Goal: Information Seeking & Learning: Check status

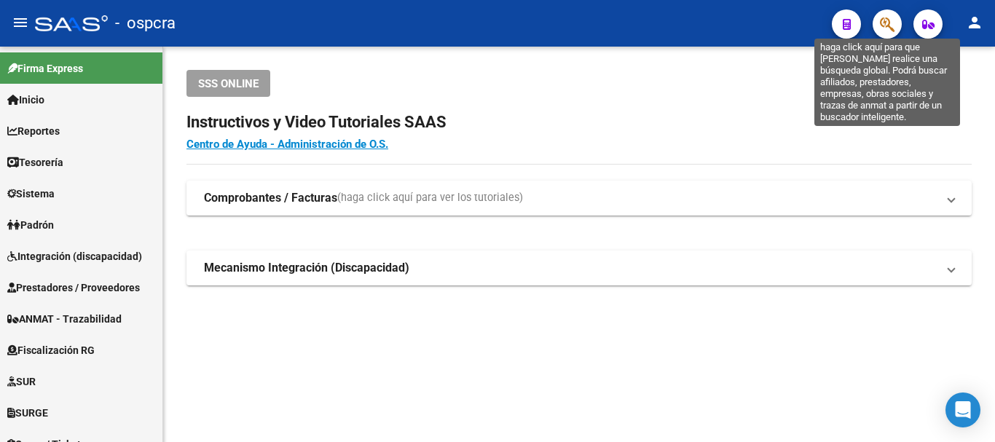
click at [883, 37] on span "button" at bounding box center [887, 24] width 15 height 30
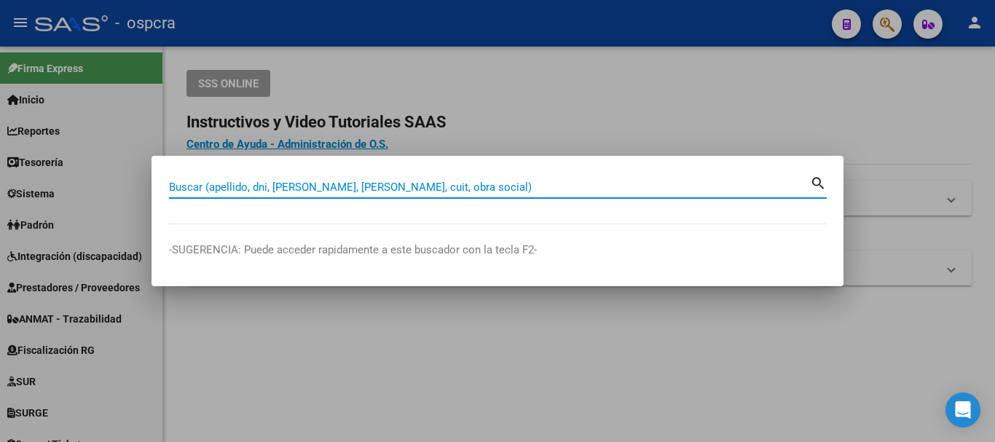
paste input "23.524.749"
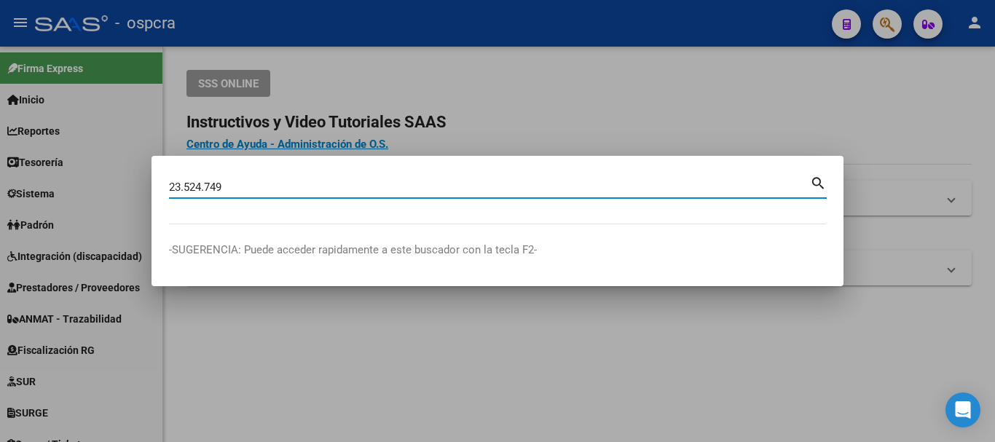
click at [184, 183] on input "23.524.749" at bounding box center [489, 187] width 641 height 13
click at [202, 188] on input "23524.749" at bounding box center [489, 187] width 641 height 13
type input "23524749"
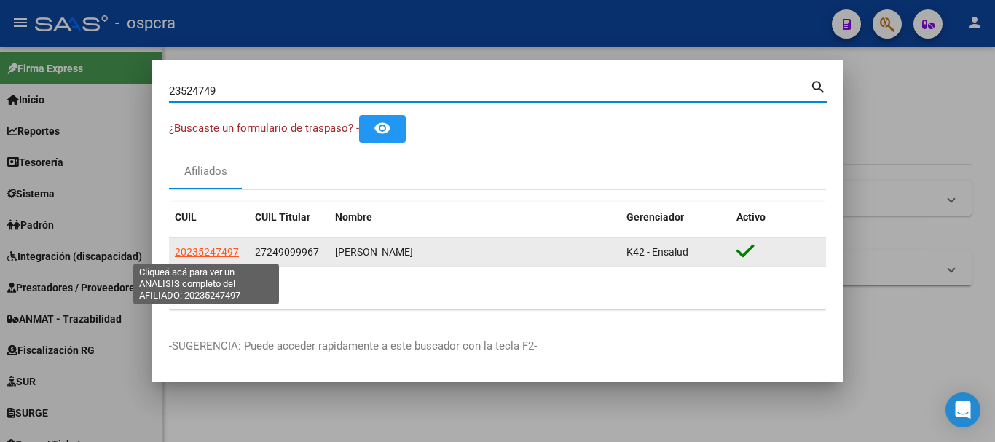
click at [205, 252] on span "20235247497" at bounding box center [207, 252] width 64 height 12
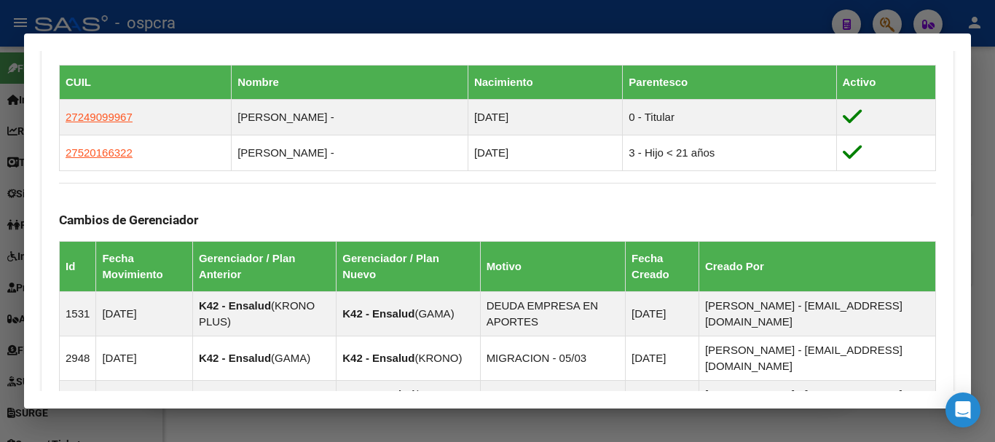
scroll to position [947, 0]
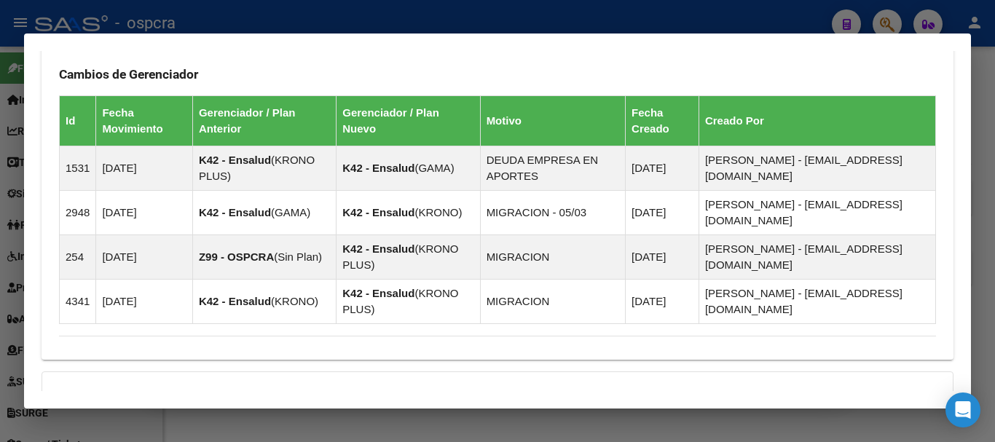
click at [989, 212] on div at bounding box center [497, 221] width 995 height 442
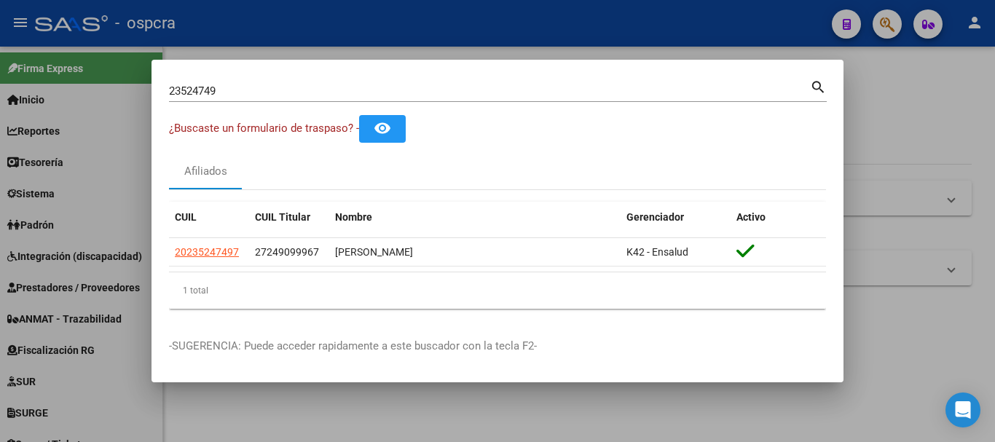
click at [989, 212] on div at bounding box center [497, 221] width 995 height 442
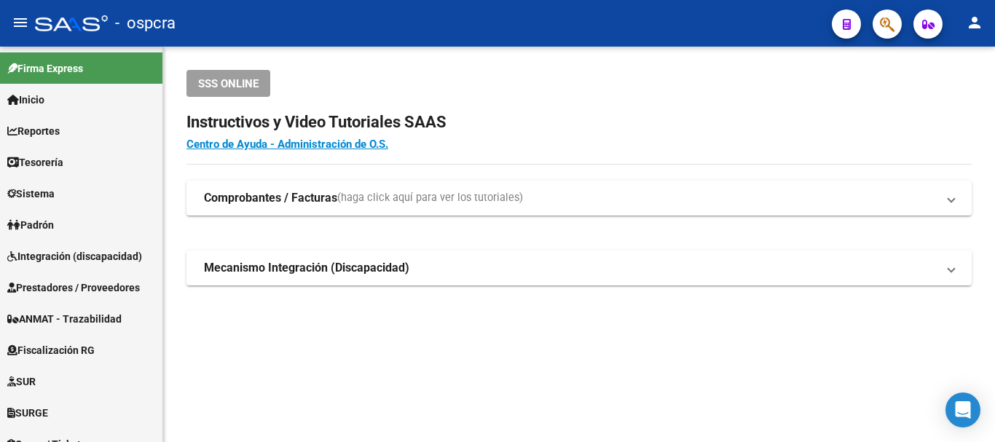
click at [880, 21] on icon "button" at bounding box center [887, 24] width 15 height 17
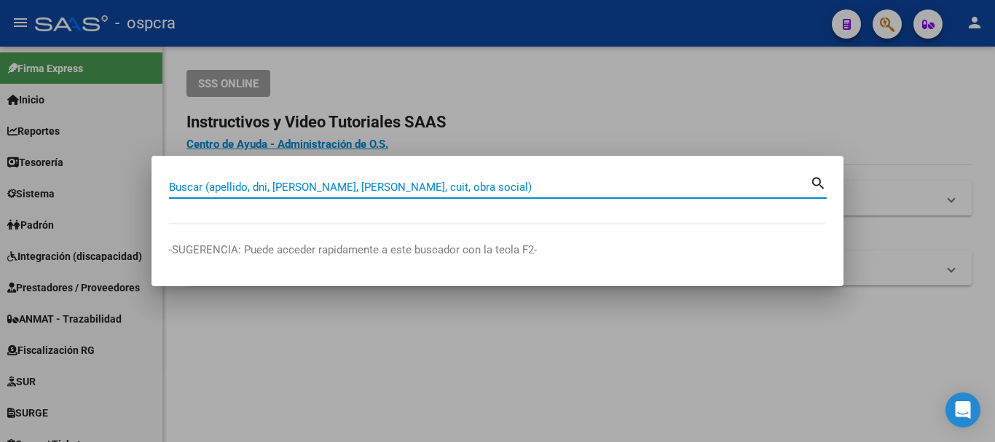
paste input "46235743"
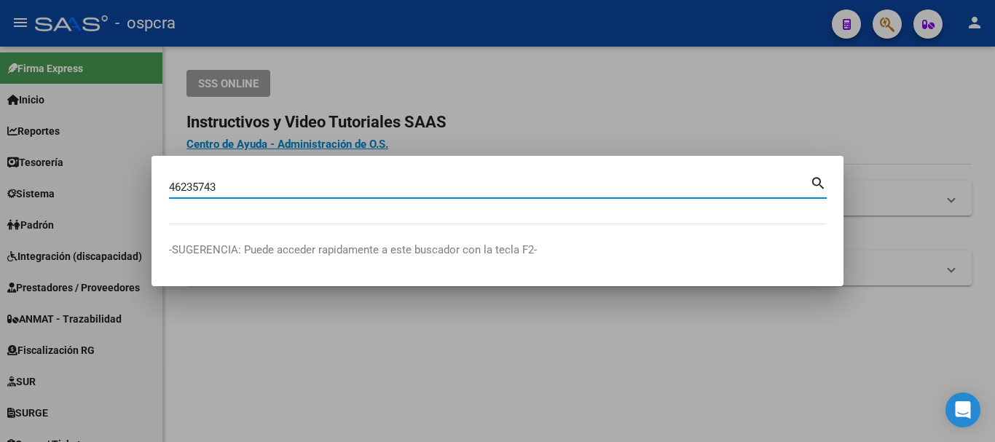
type input "46235743"
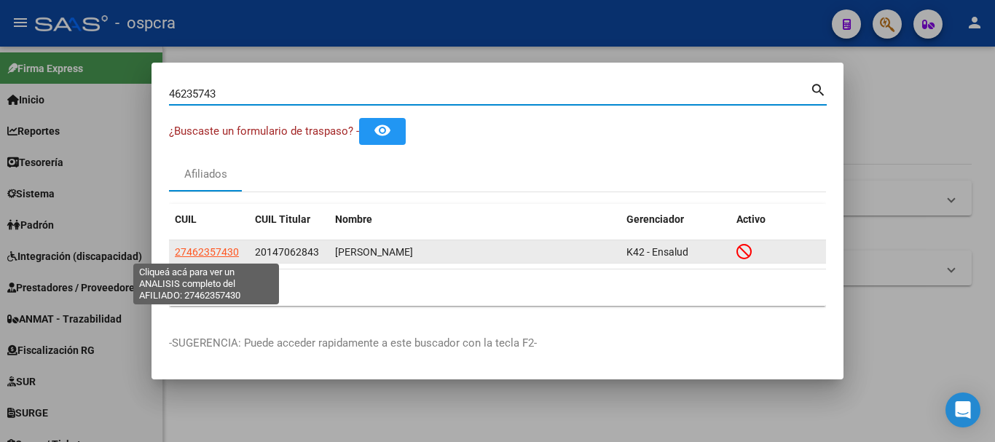
click at [214, 246] on span "27462357430" at bounding box center [207, 252] width 64 height 12
type textarea "27462357430"
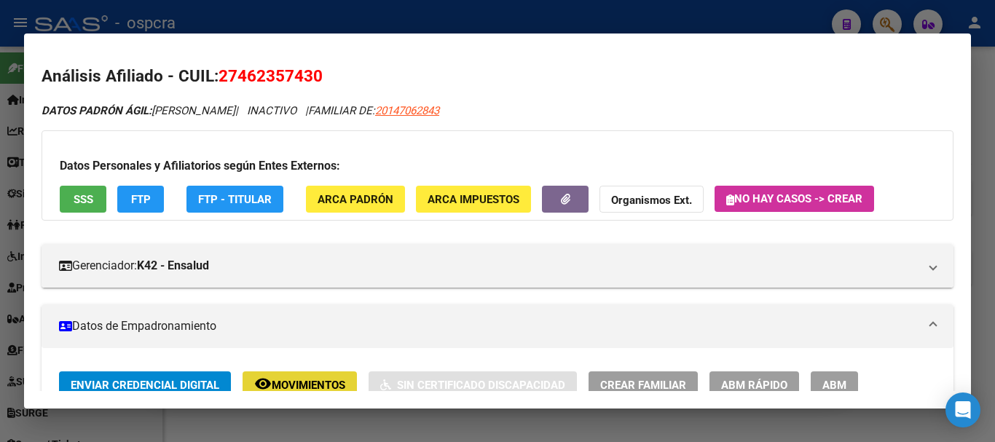
click at [291, 375] on button "remove_red_eye Movimientos" at bounding box center [300, 384] width 114 height 27
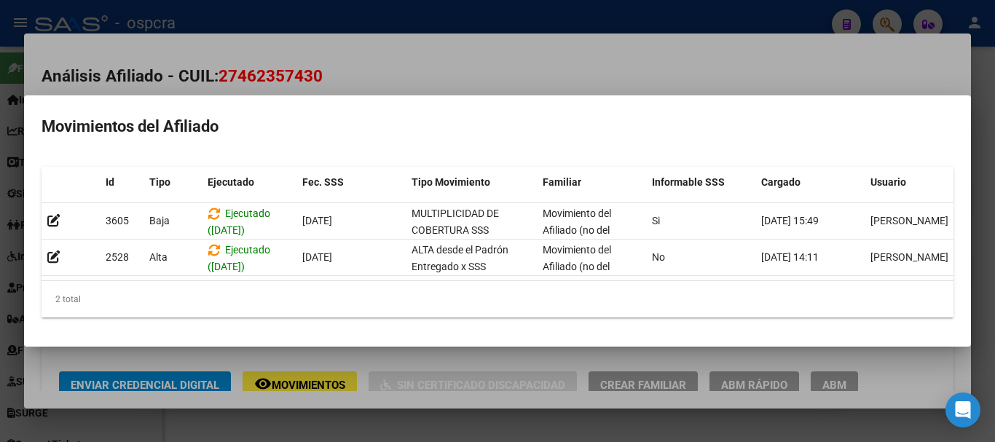
click at [382, 81] on div at bounding box center [497, 221] width 995 height 442
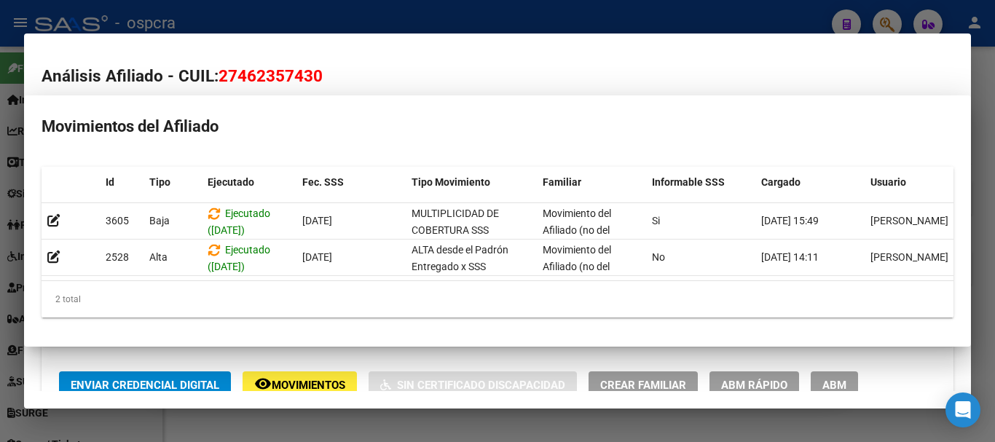
scroll to position [7, 0]
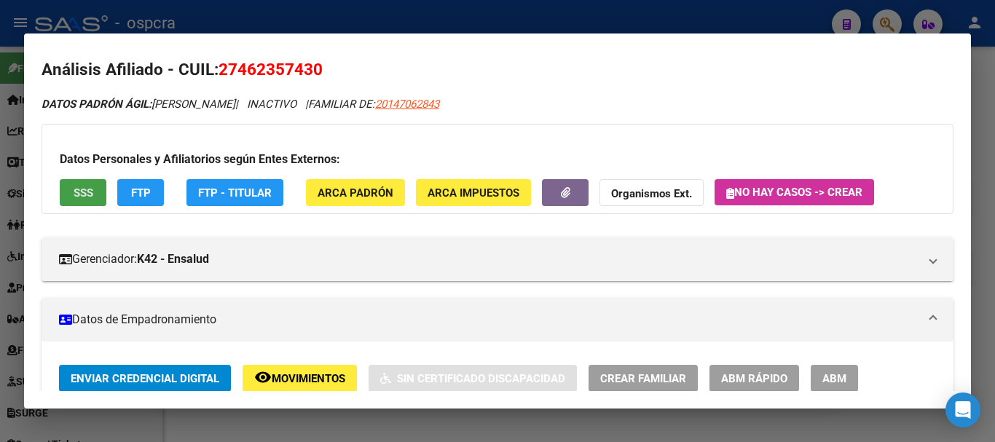
click at [66, 190] on button "SSS" at bounding box center [83, 192] width 47 height 27
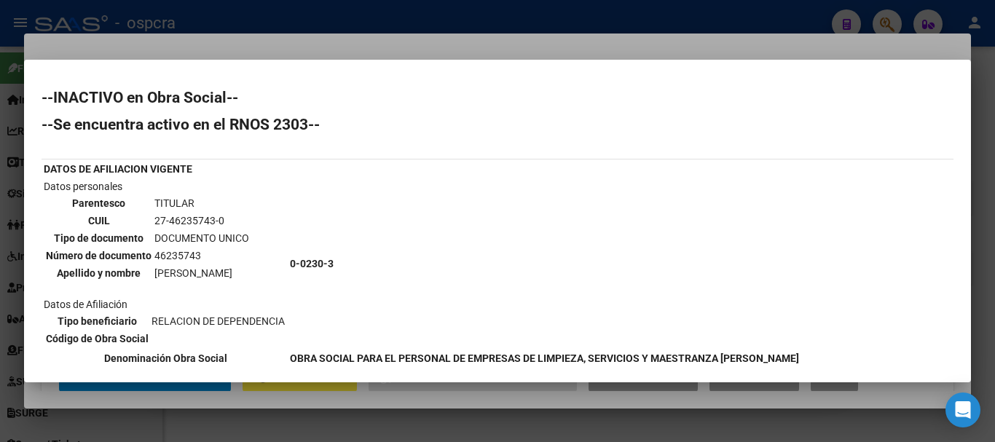
scroll to position [12, 0]
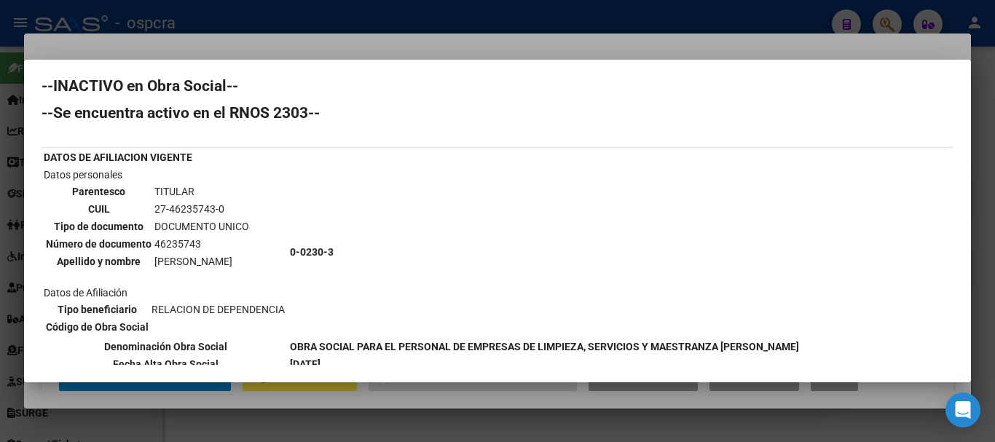
drag, startPoint x: 285, startPoint y: 355, endPoint x: 786, endPoint y: 347, distance: 501.1
click at [786, 347] on table "DATOS DE AFILIACION VIGENTE Datos personales Parentesco TITULAR CUIL 27-4623574…" at bounding box center [422, 261] width 760 height 226
copy tr "Denominación Obra Social OBRA SOCIAL PARA EL PERSONAL DE EMPRESAS DE LIMPIEZA, …"
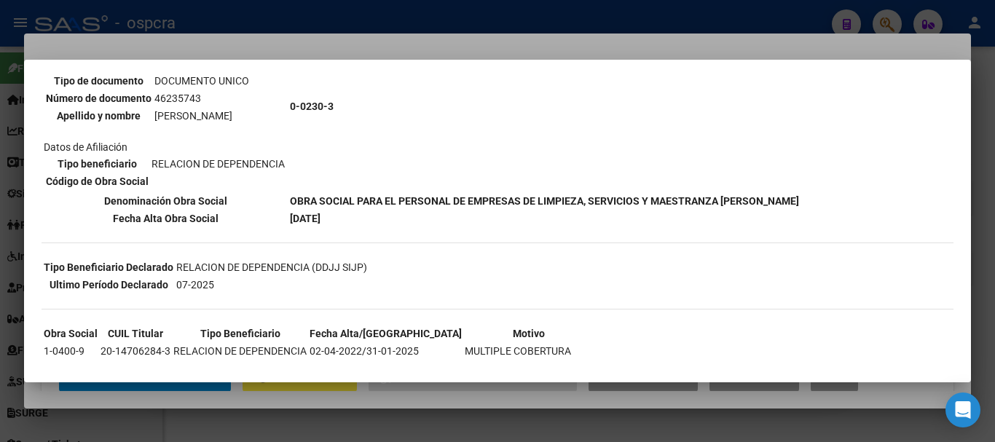
scroll to position [218, 0]
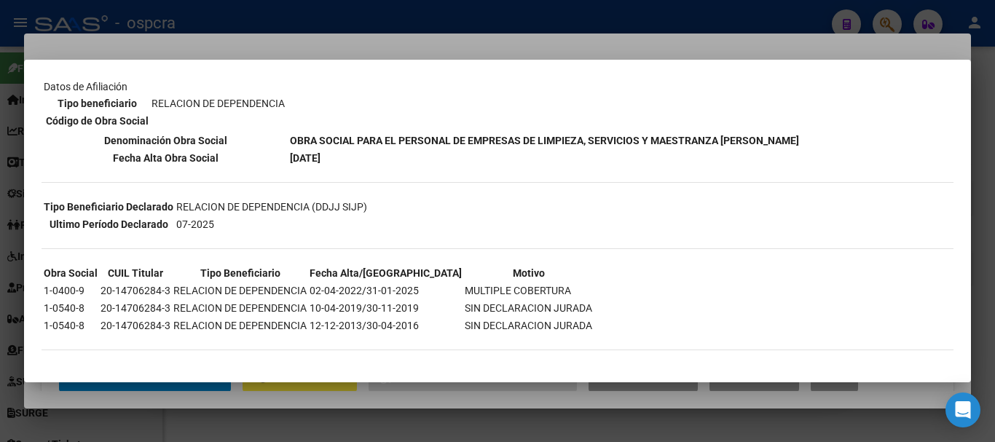
click at [439, 33] on div at bounding box center [497, 221] width 995 height 442
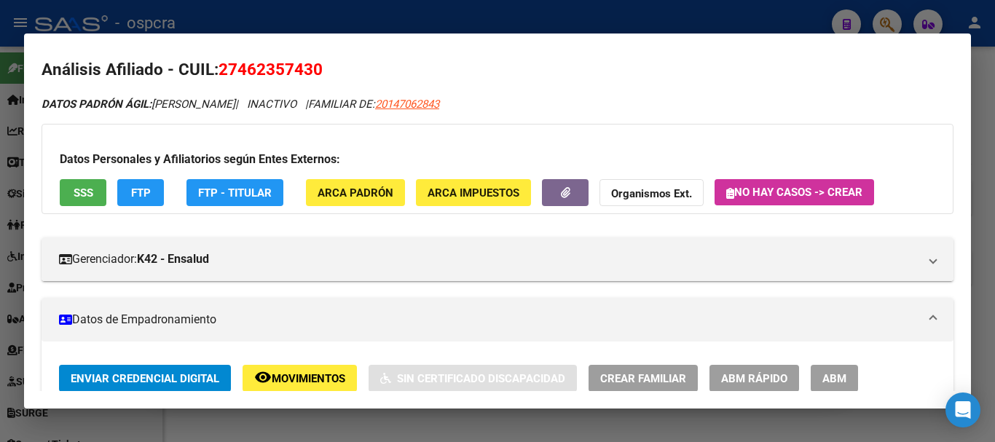
click at [553, 21] on div at bounding box center [497, 221] width 995 height 442
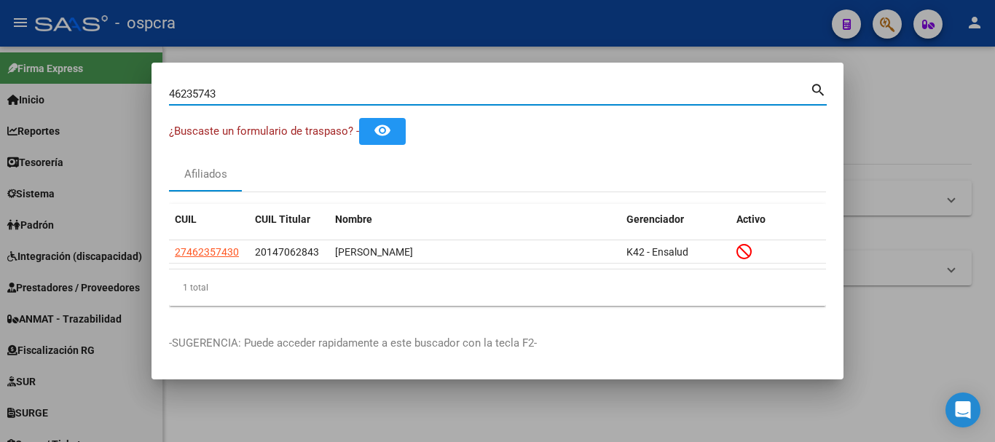
drag, startPoint x: 233, startPoint y: 89, endPoint x: 133, endPoint y: 95, distance: 100.0
click at [133, 95] on div "46235743 Buscar (apellido, dni, cuil, nro traspaso, cuit, obra social) search ¿…" at bounding box center [497, 221] width 995 height 442
paste input "26506956"
type input "26506956"
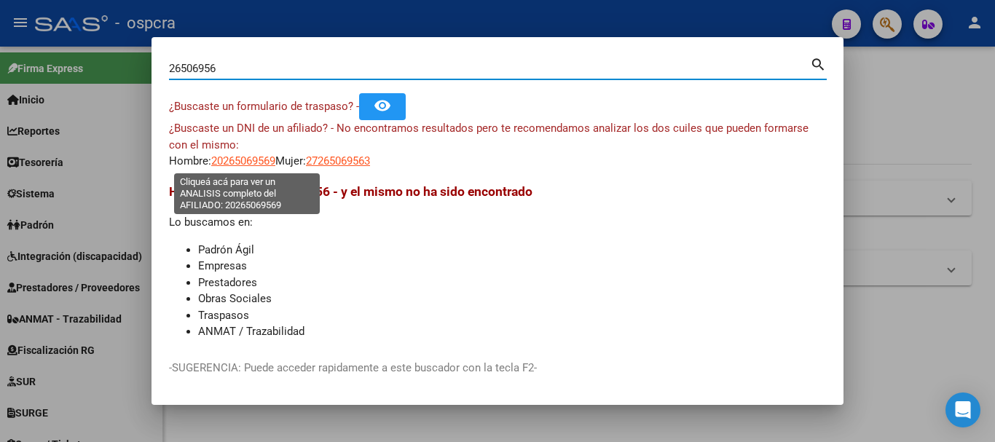
click at [249, 162] on span "20265069569" at bounding box center [243, 160] width 64 height 13
type textarea "20265069569"
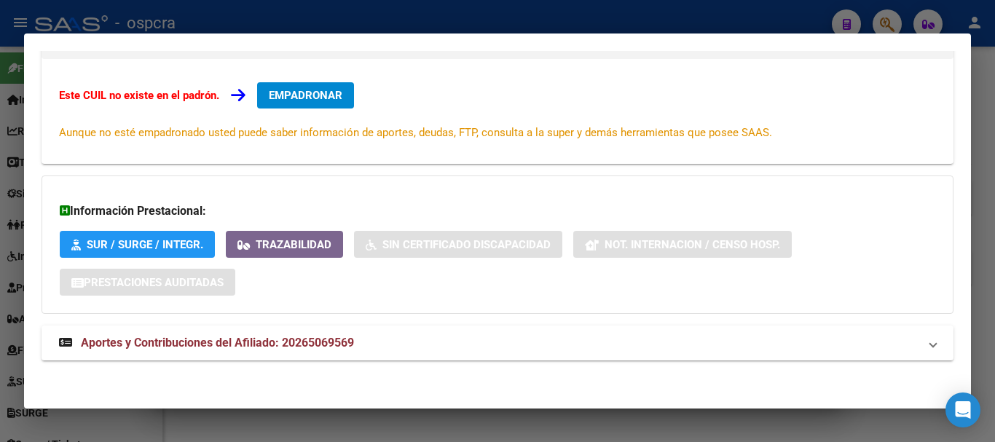
scroll to position [239, 0]
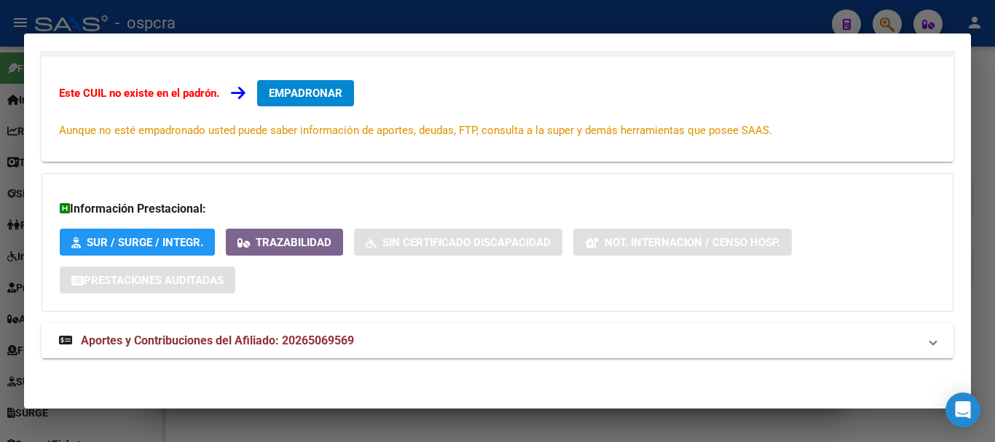
click at [294, 337] on span "Aportes y Contribuciones del Afiliado: 20265069569" at bounding box center [217, 341] width 273 height 14
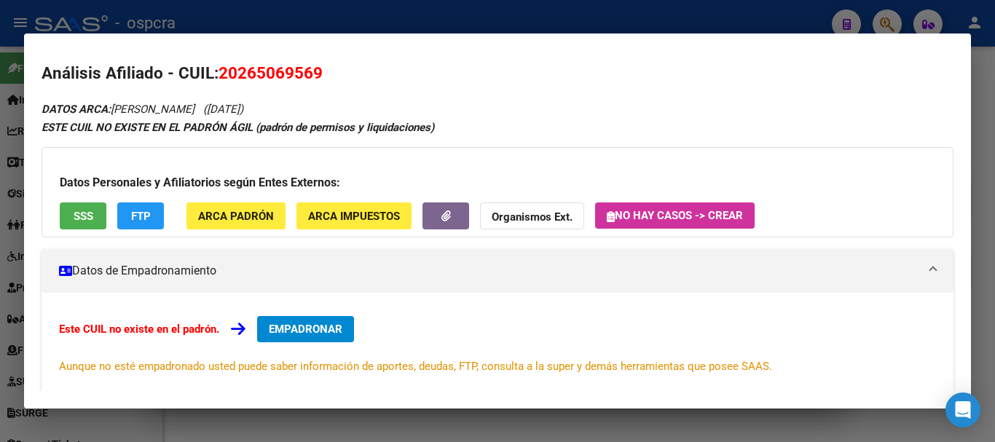
scroll to position [0, 0]
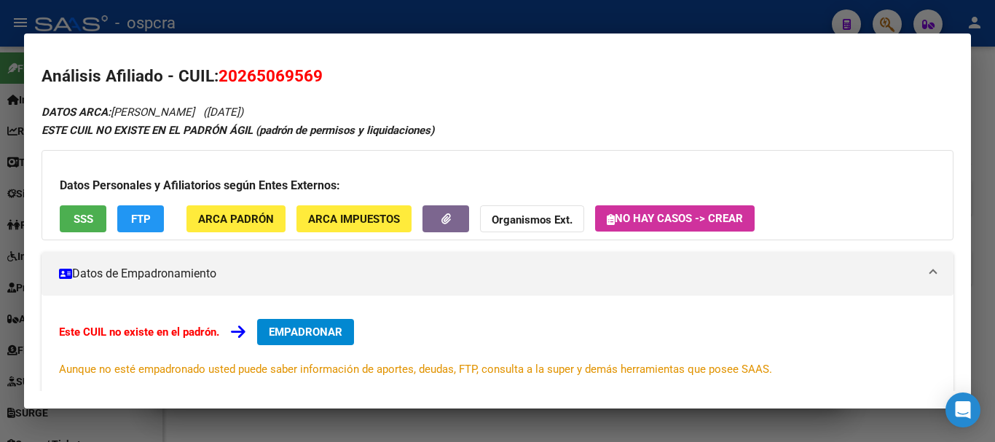
click at [71, 210] on button "SSS" at bounding box center [83, 218] width 47 height 27
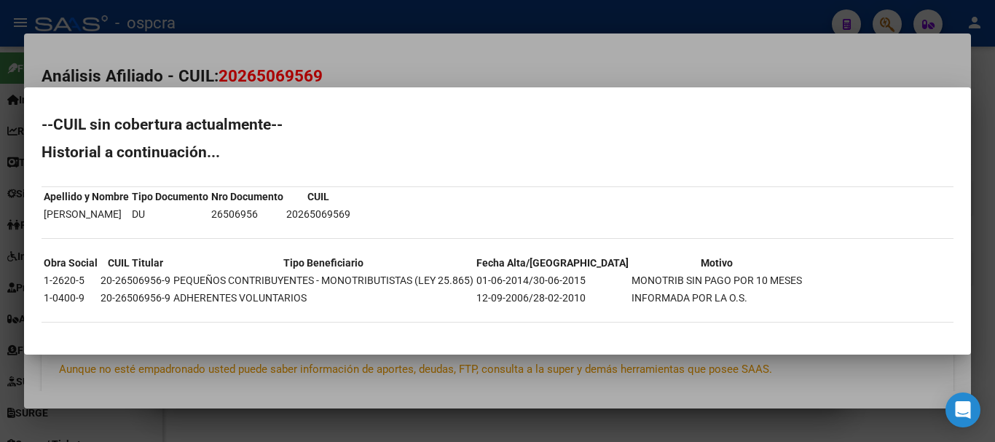
click at [528, 371] on div at bounding box center [497, 221] width 995 height 442
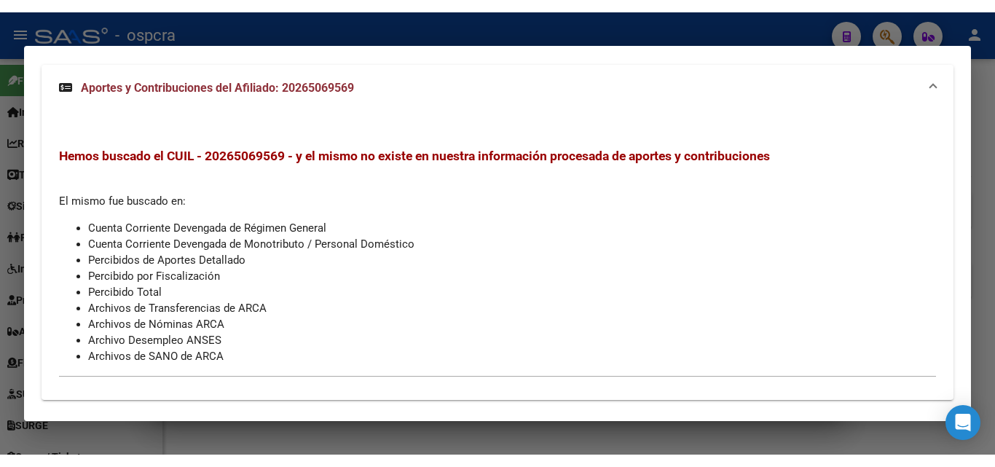
scroll to position [538, 0]
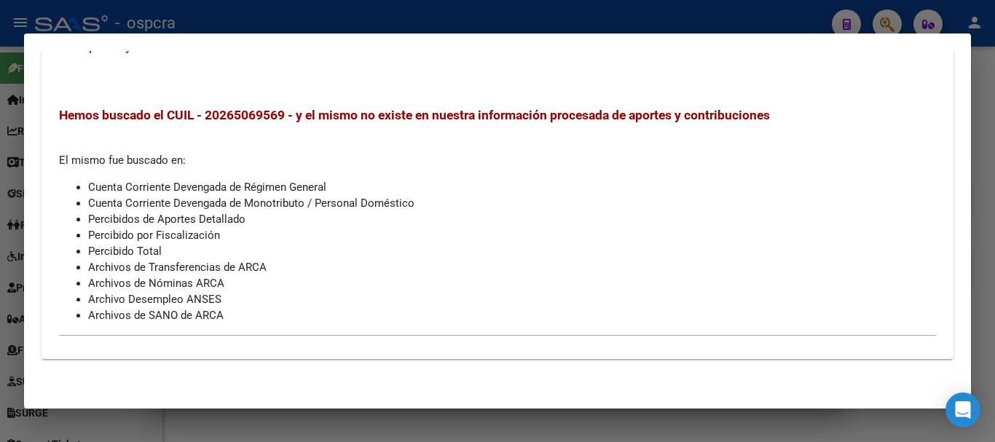
click at [0, 287] on div at bounding box center [497, 221] width 995 height 442
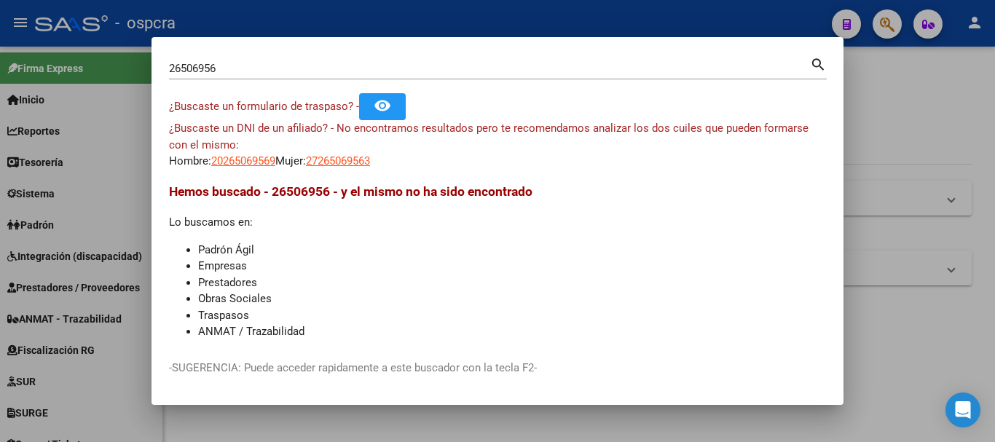
drag, startPoint x: 994, startPoint y: 257, endPoint x: 961, endPoint y: 160, distance: 102.3
click at [992, 253] on div at bounding box center [497, 221] width 995 height 442
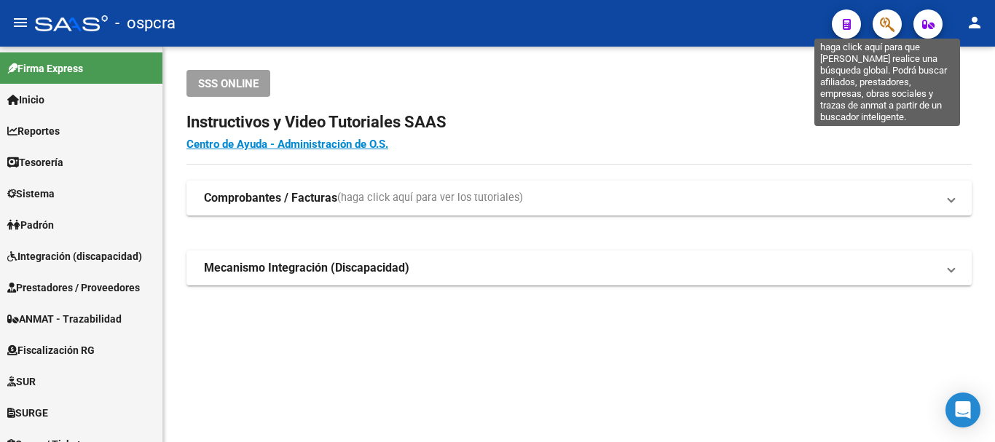
click at [891, 22] on icon "button" at bounding box center [887, 24] width 15 height 17
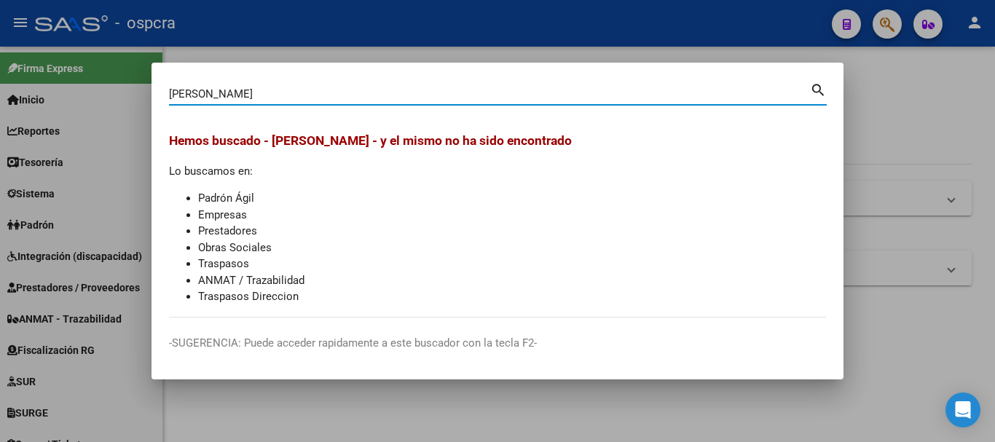
drag, startPoint x: 230, startPoint y: 95, endPoint x: 193, endPoint y: 98, distance: 37.2
click at [193, 98] on input "[PERSON_NAME]" at bounding box center [489, 93] width 641 height 13
type input "barrio"
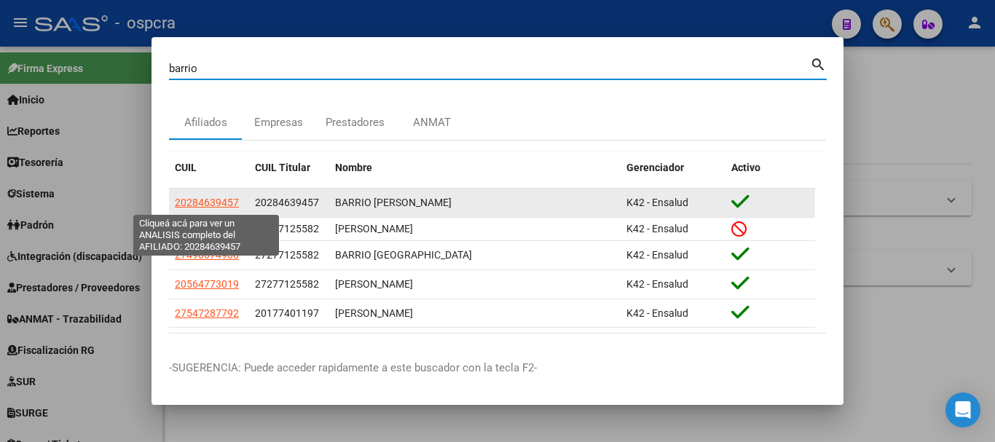
click at [202, 202] on span "20284639457" at bounding box center [207, 203] width 64 height 12
type textarea "20284639457"
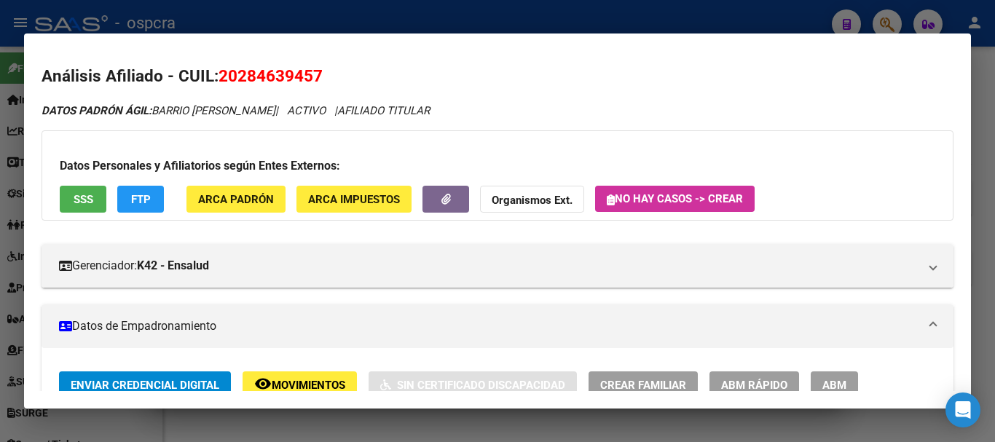
drag, startPoint x: 241, startPoint y: 70, endPoint x: 312, endPoint y: 74, distance: 70.7
click at [312, 74] on span "20284639457" at bounding box center [270, 75] width 104 height 19
copy span "28463945"
click at [1, 219] on div at bounding box center [497, 221] width 995 height 442
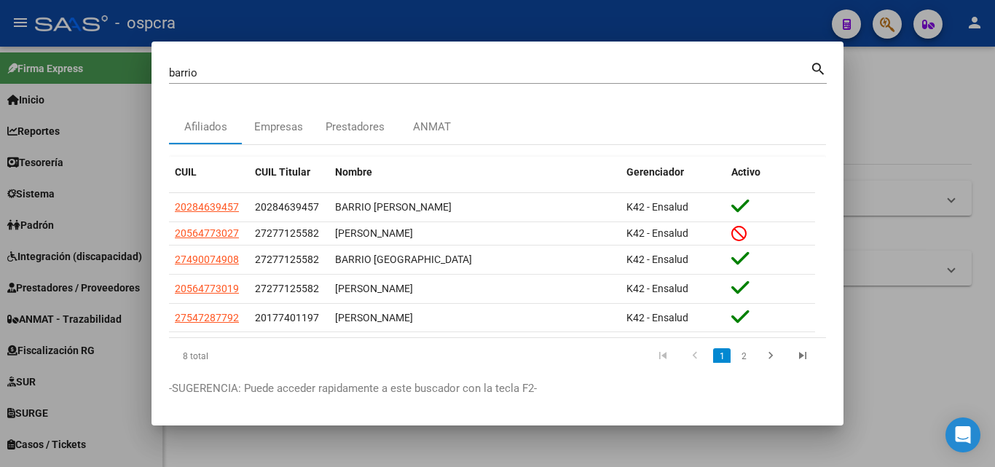
click at [949, 184] on div at bounding box center [497, 233] width 995 height 467
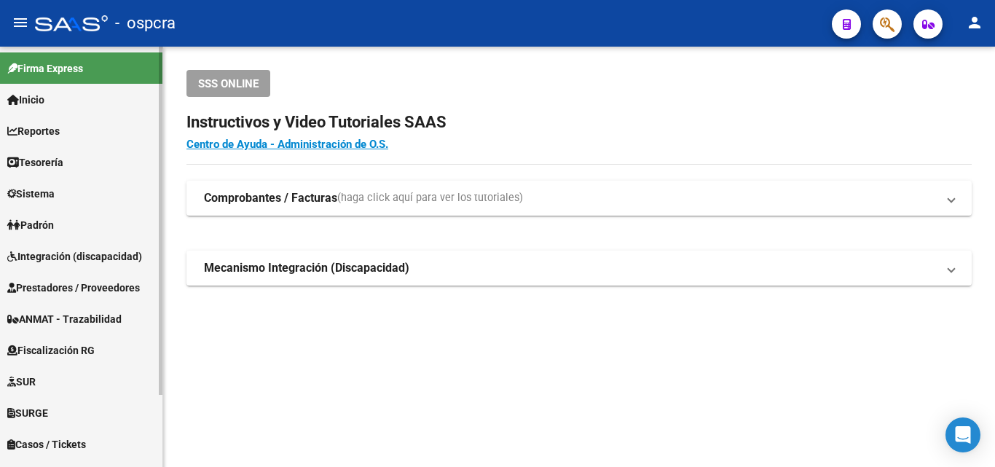
click at [54, 222] on span "Padrón" at bounding box center [30, 225] width 47 height 16
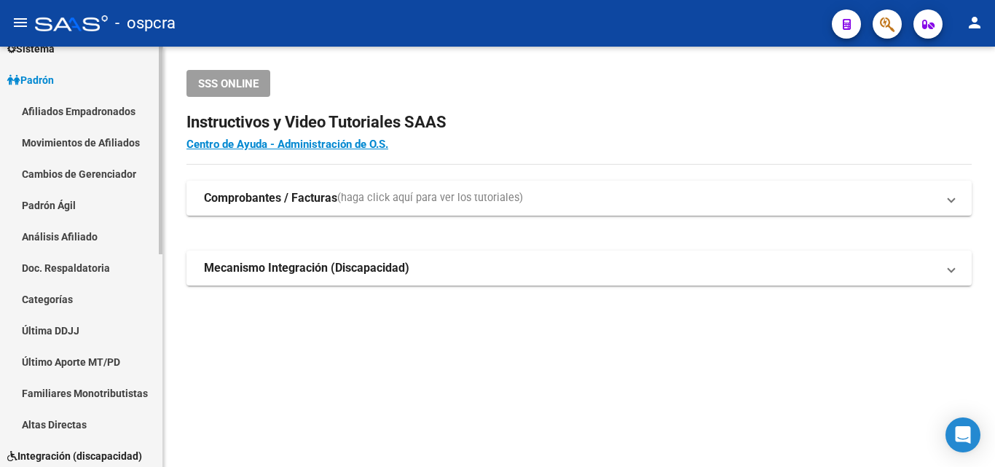
scroll to position [146, 0]
click at [106, 98] on link "Afiliados Empadronados" at bounding box center [81, 110] width 162 height 31
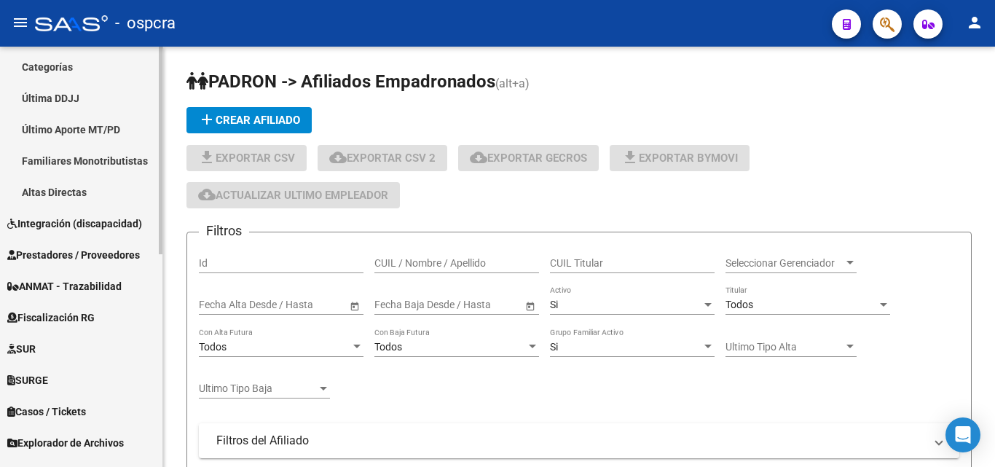
scroll to position [431, 0]
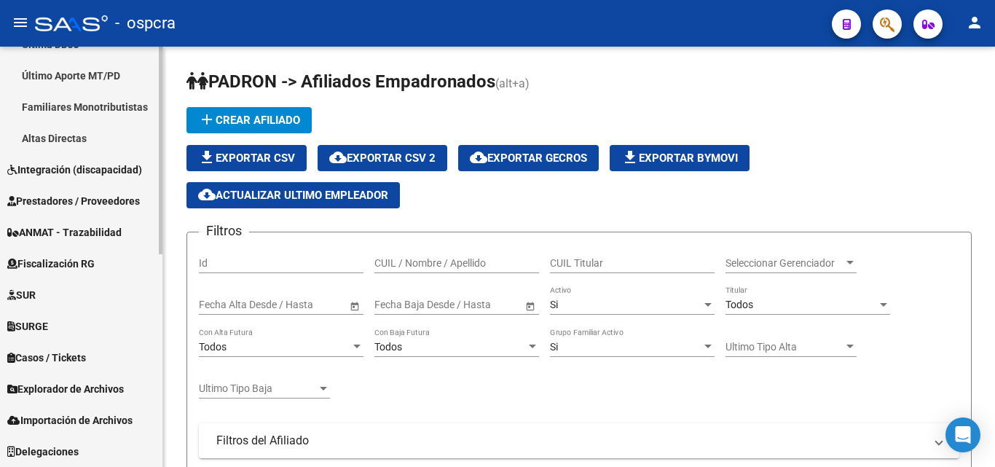
click at [90, 386] on span "Explorador de Archivos" at bounding box center [65, 389] width 117 height 16
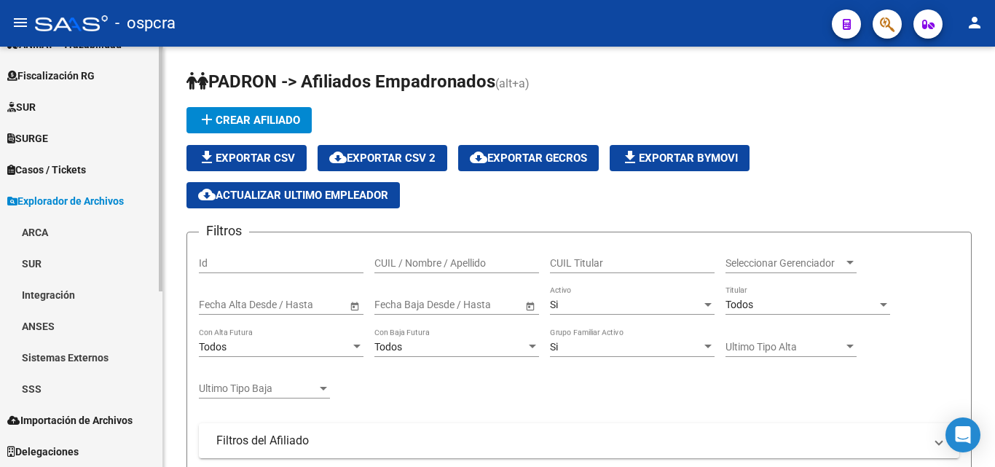
scroll to position [275, 0]
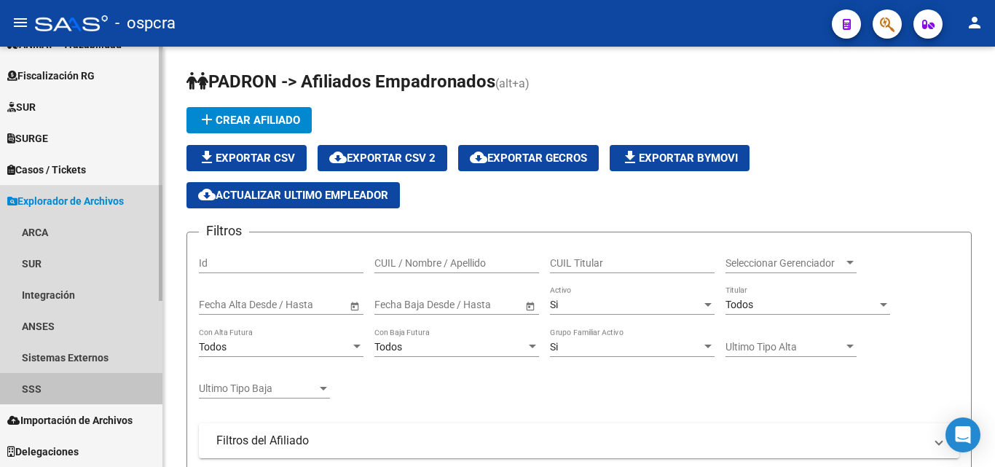
click at [62, 393] on link "SSS" at bounding box center [81, 388] width 162 height 31
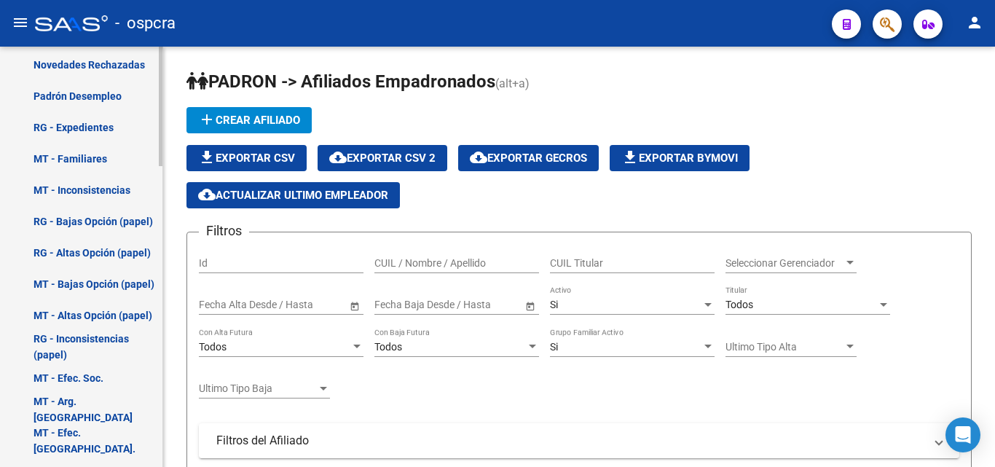
scroll to position [1003, 0]
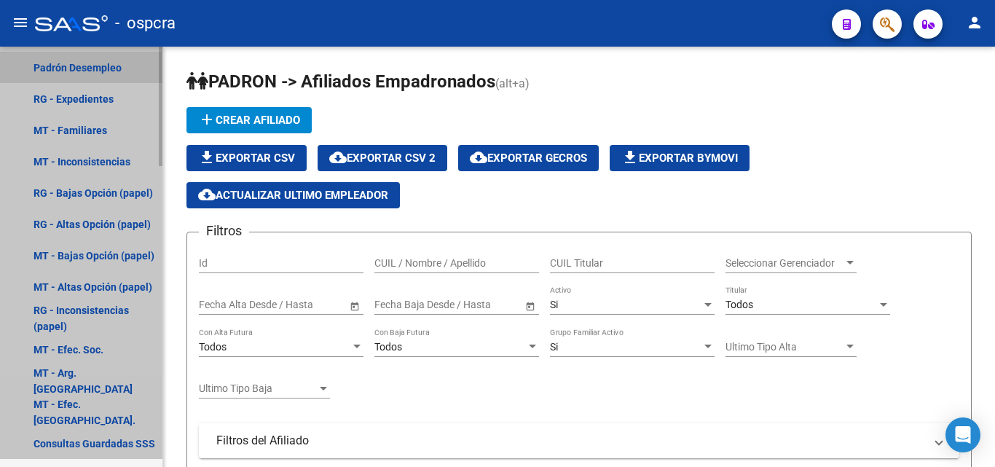
click at [89, 60] on link "Padrón Desempleo" at bounding box center [81, 67] width 162 height 31
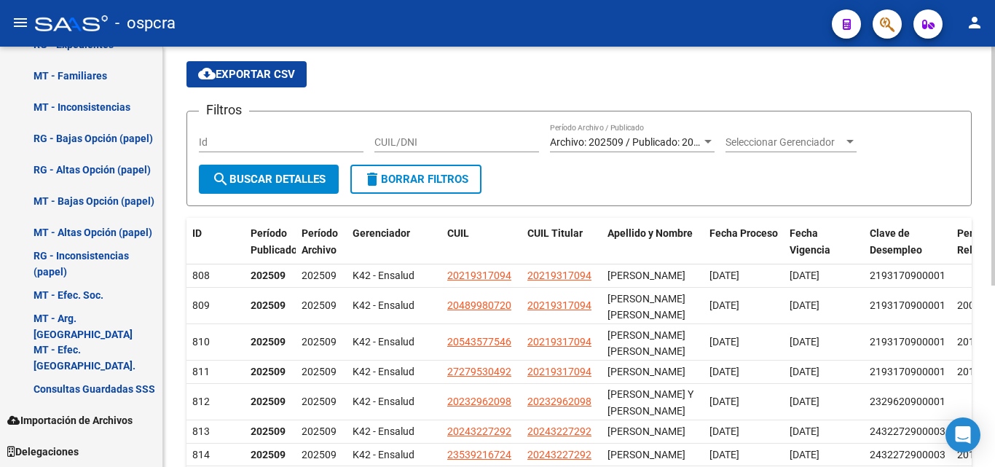
scroll to position [28, 0]
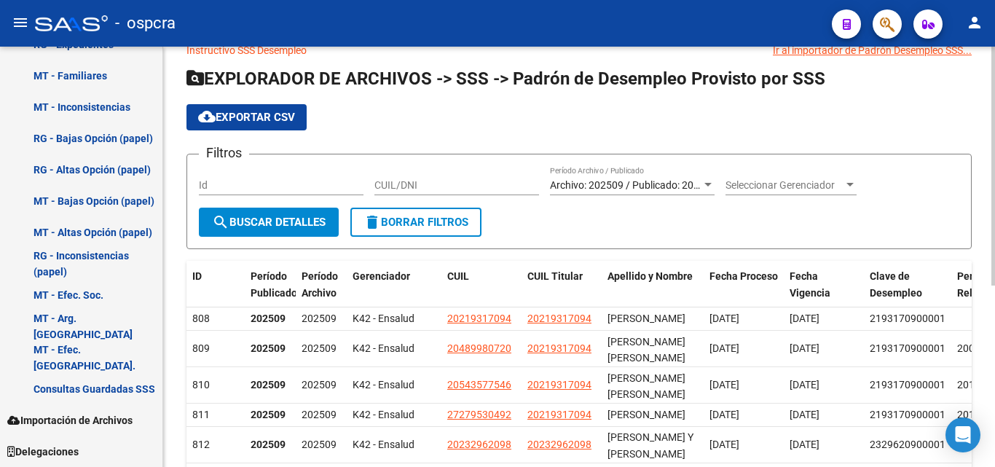
click at [653, 189] on span "Archivo: 202509 / Publicado: 202508" at bounding box center [633, 185] width 167 height 12
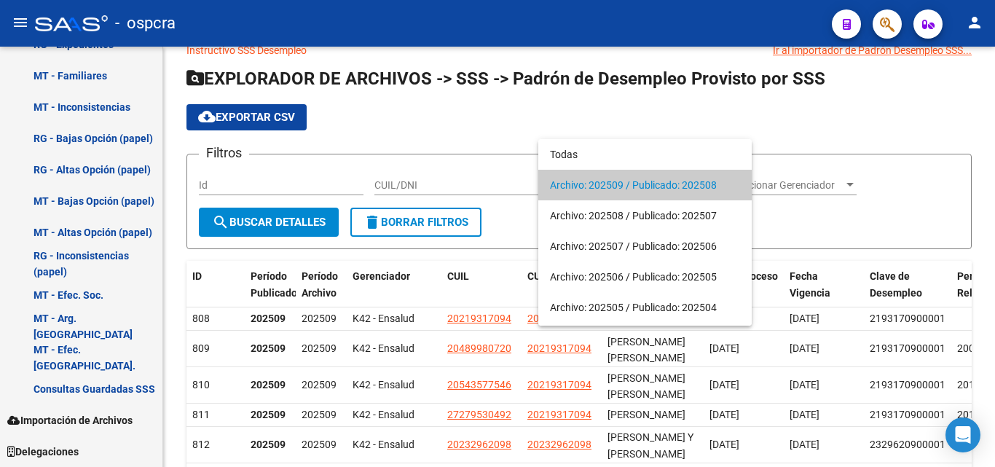
click at [551, 92] on div at bounding box center [497, 233] width 995 height 467
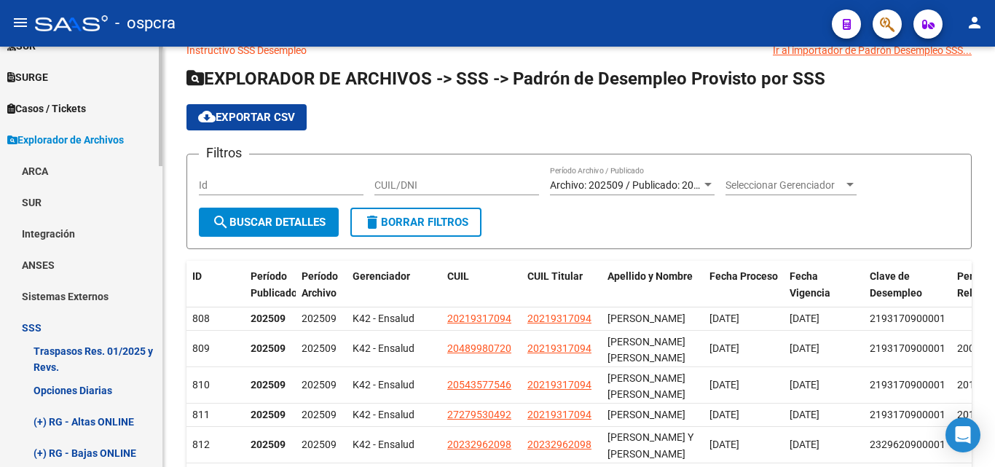
scroll to position [329, 0]
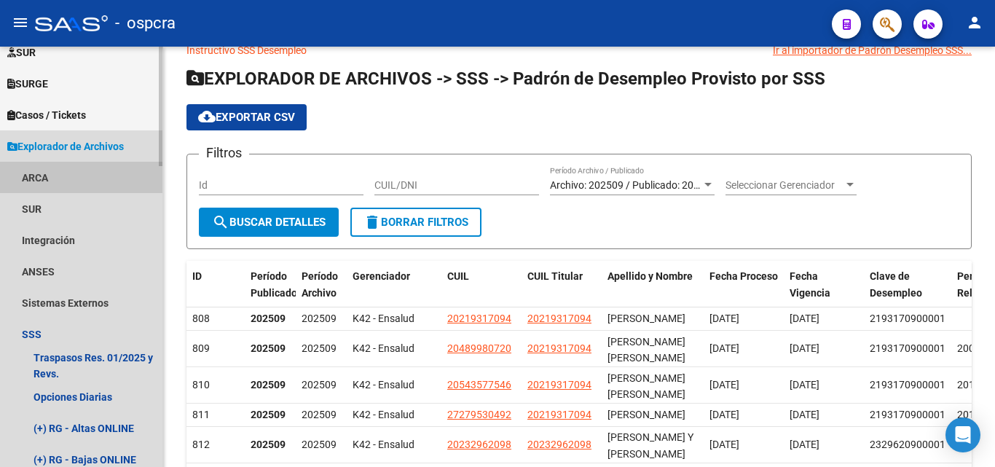
click at [24, 173] on link "ARCA" at bounding box center [81, 177] width 162 height 31
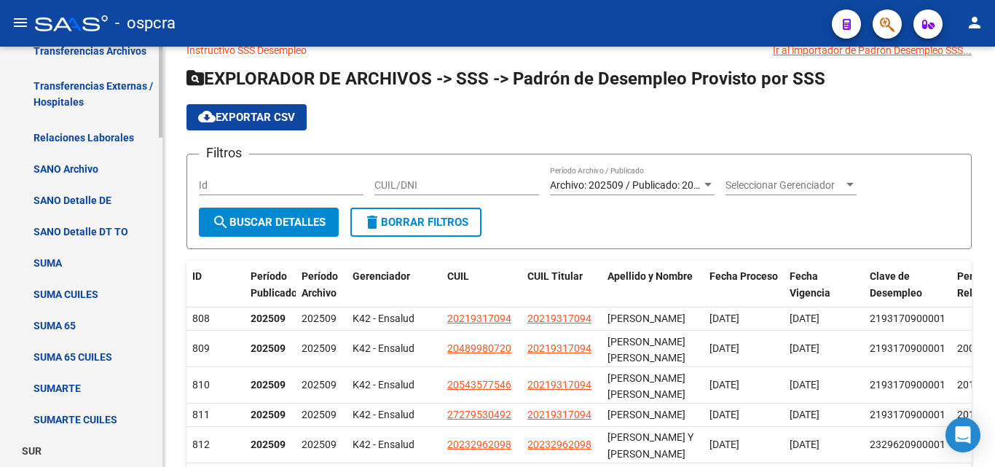
scroll to position [548, 0]
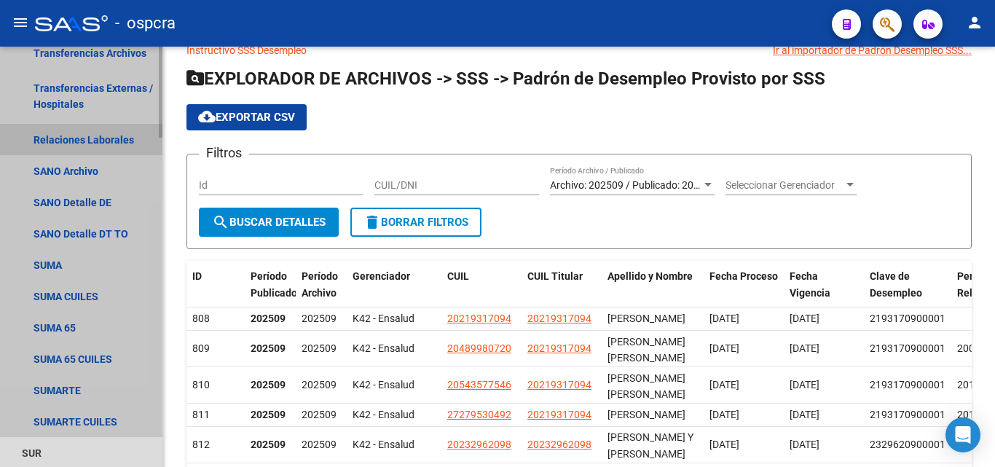
click at [87, 141] on link "Relaciones Laborales" at bounding box center [81, 139] width 162 height 31
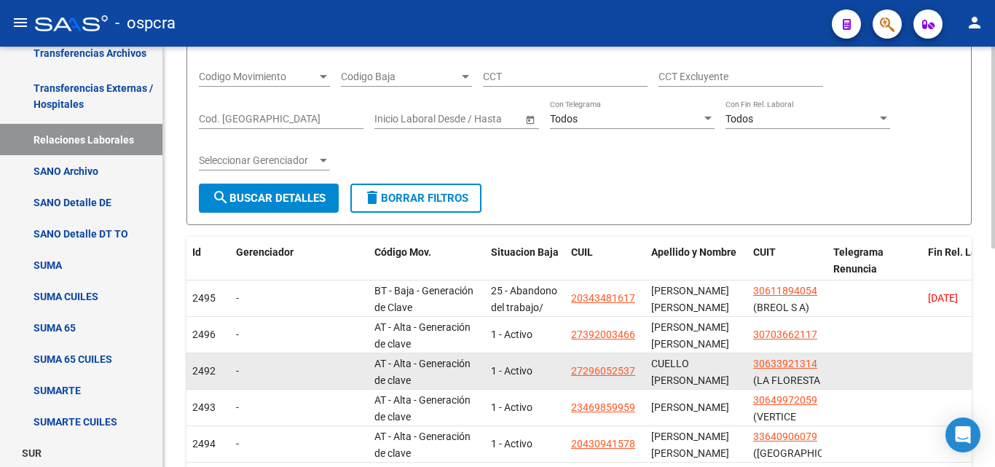
scroll to position [246, 0]
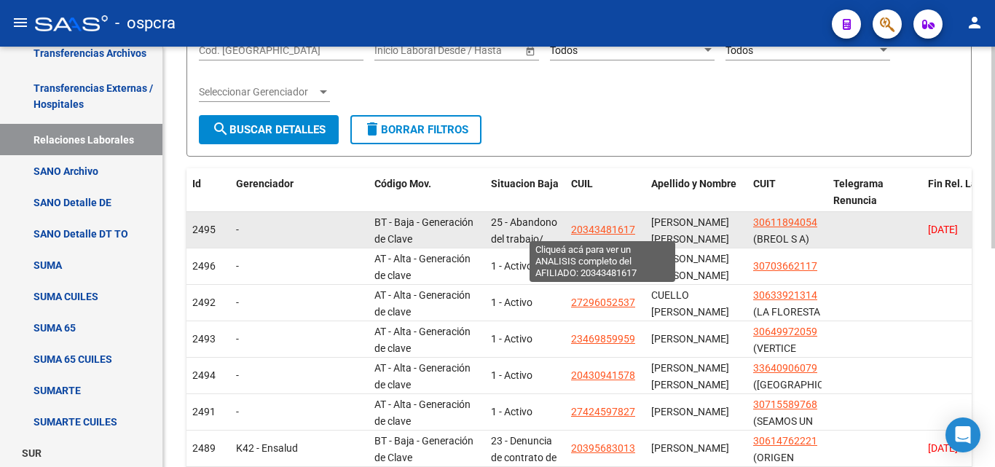
click at [606, 228] on span "20343481617" at bounding box center [603, 230] width 64 height 12
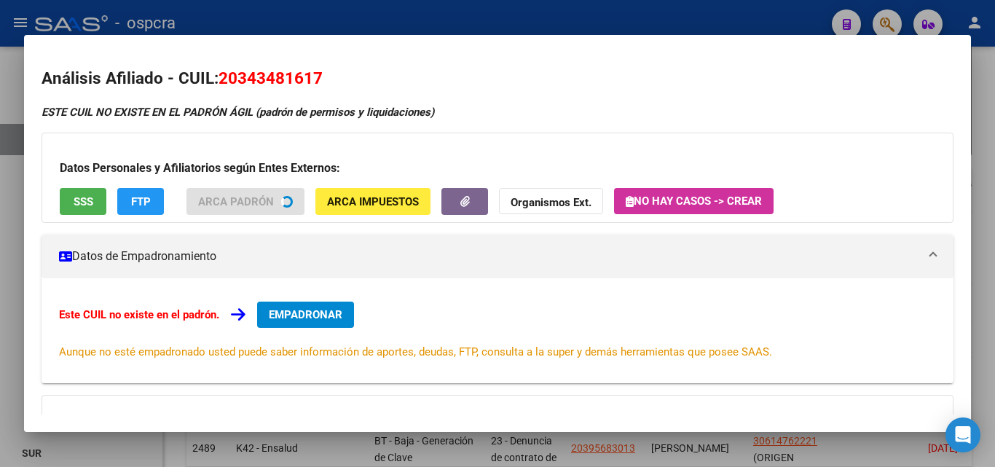
click at [0, 300] on div at bounding box center [497, 233] width 995 height 467
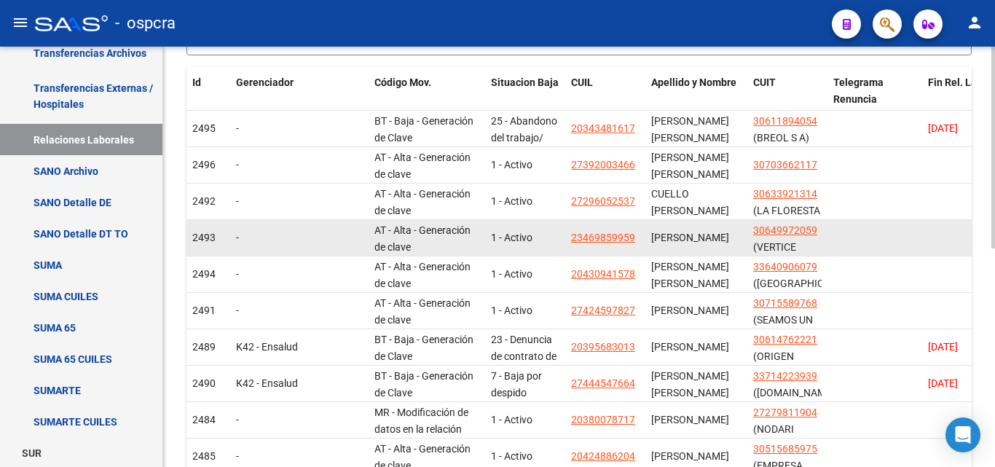
scroll to position [392, 0]
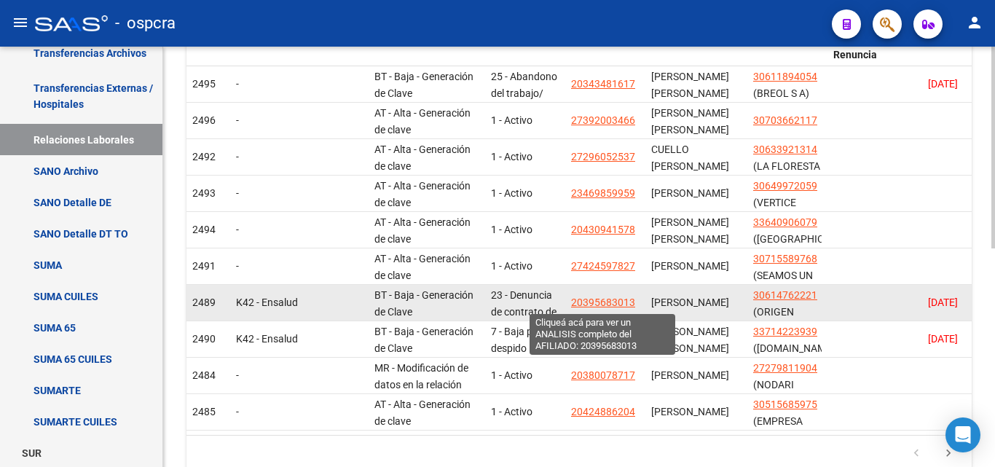
click at [599, 303] on span "20395683013" at bounding box center [603, 302] width 64 height 12
type textarea "20395683013"
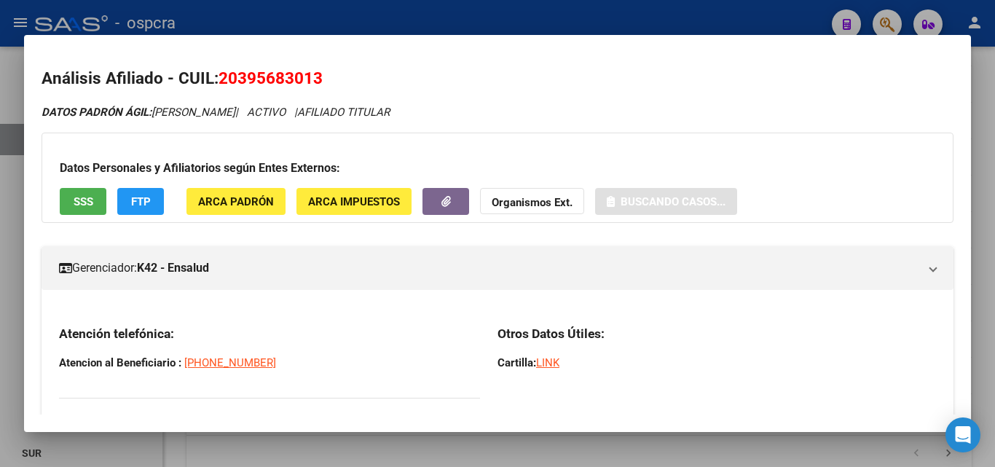
click at [0, 304] on div at bounding box center [497, 233] width 995 height 467
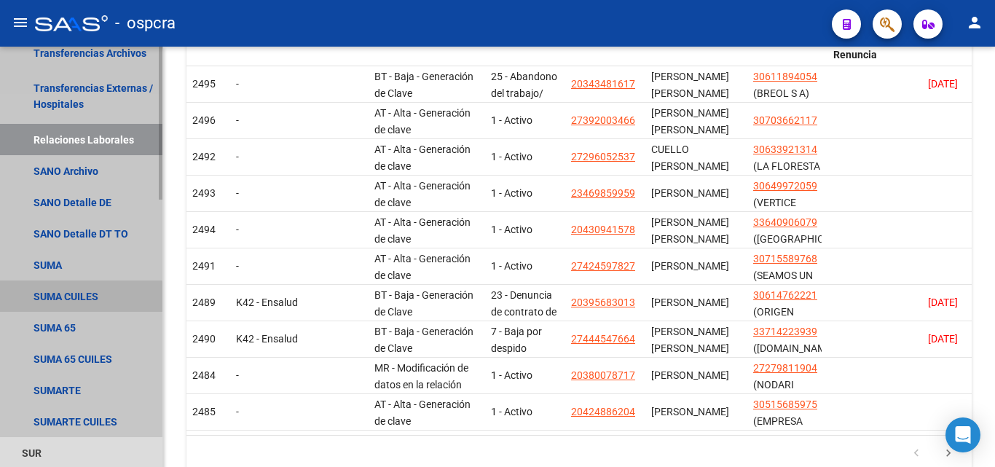
click at [0, 303] on link "SUMA CUILES" at bounding box center [81, 295] width 162 height 31
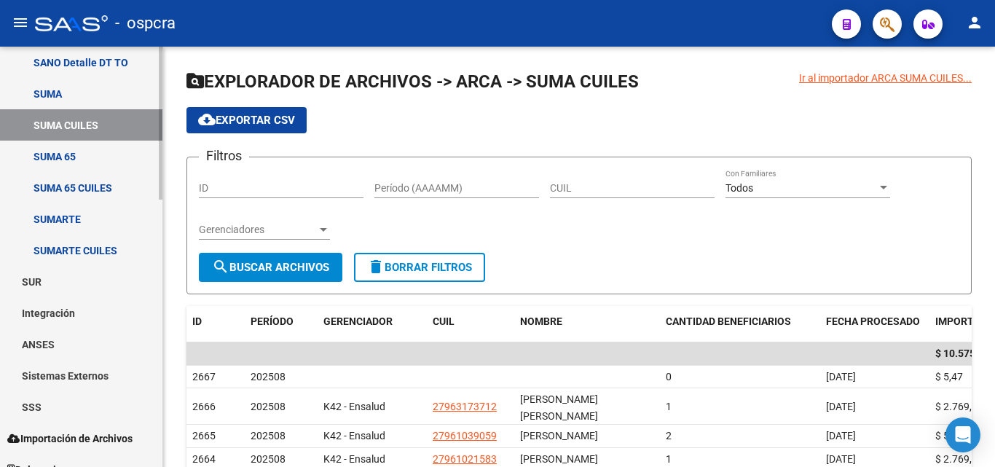
scroll to position [737, 0]
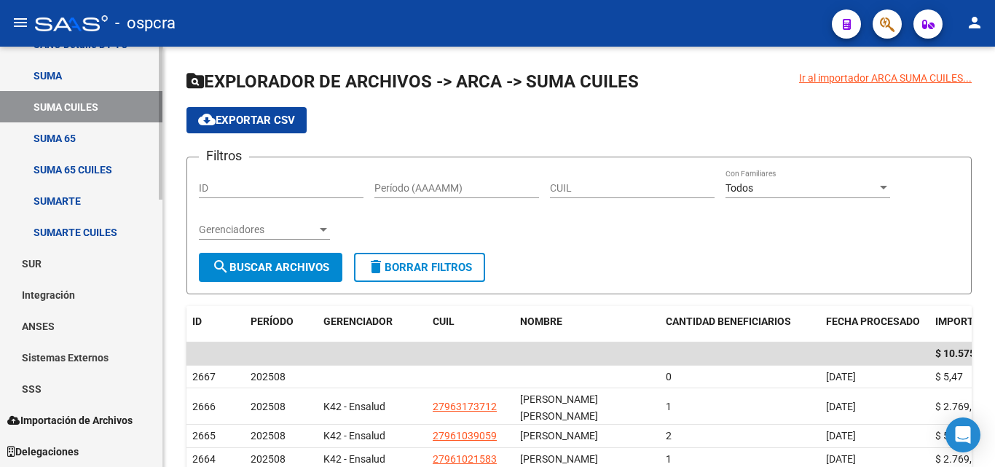
drag, startPoint x: 31, startPoint y: 386, endPoint x: 61, endPoint y: 375, distance: 31.8
click at [32, 386] on link "SSS" at bounding box center [81, 388] width 162 height 31
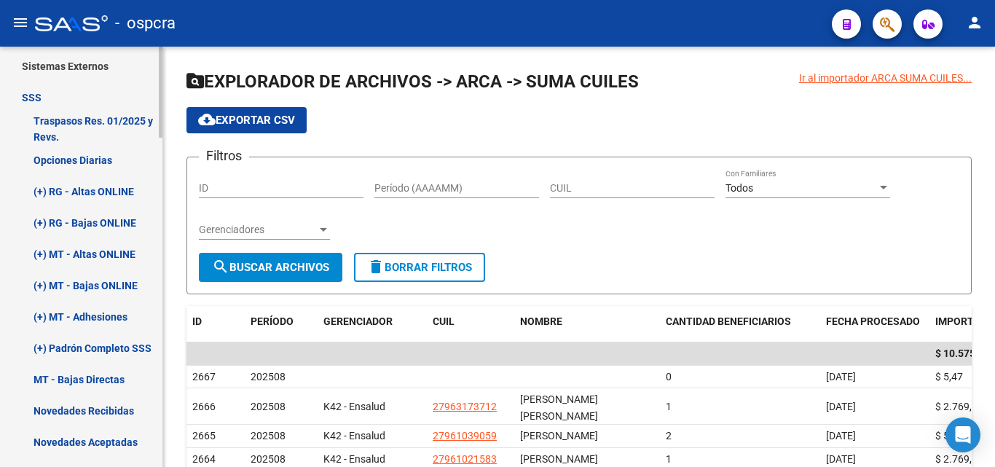
click at [117, 224] on link "(+) RG - Bajas ONLINE" at bounding box center [81, 222] width 162 height 31
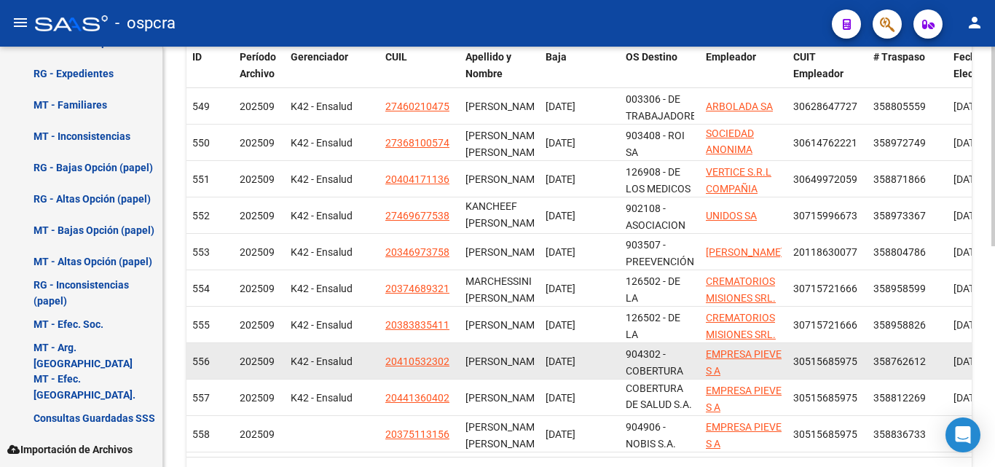
scroll to position [466, 0]
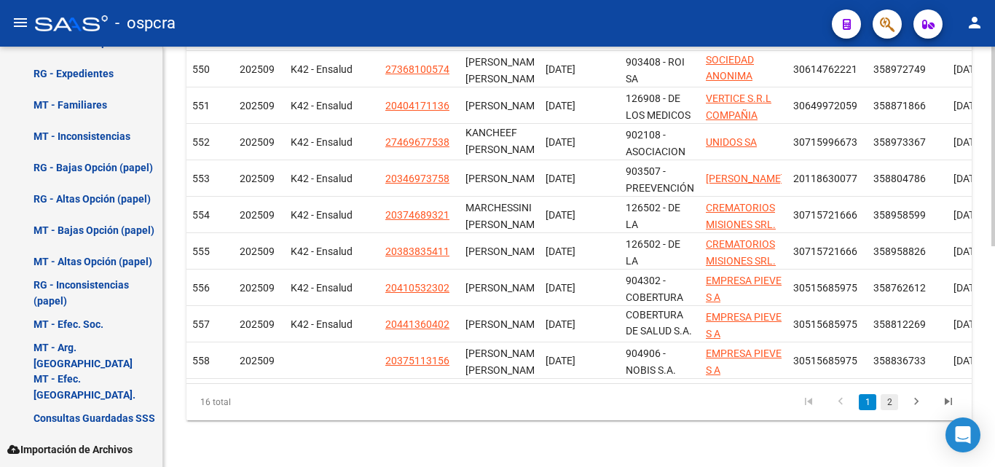
click at [885, 403] on link "2" at bounding box center [889, 402] width 17 height 16
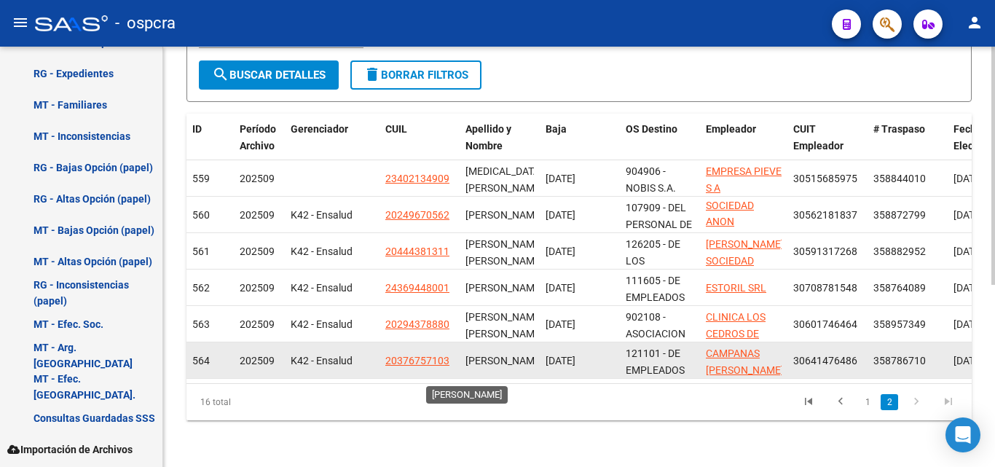
scroll to position [320, 0]
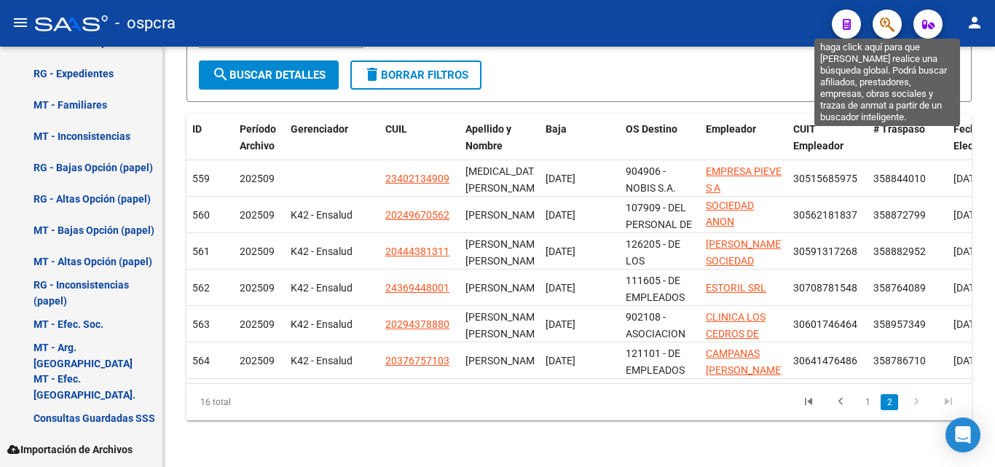
click at [881, 33] on icon "button" at bounding box center [887, 24] width 15 height 17
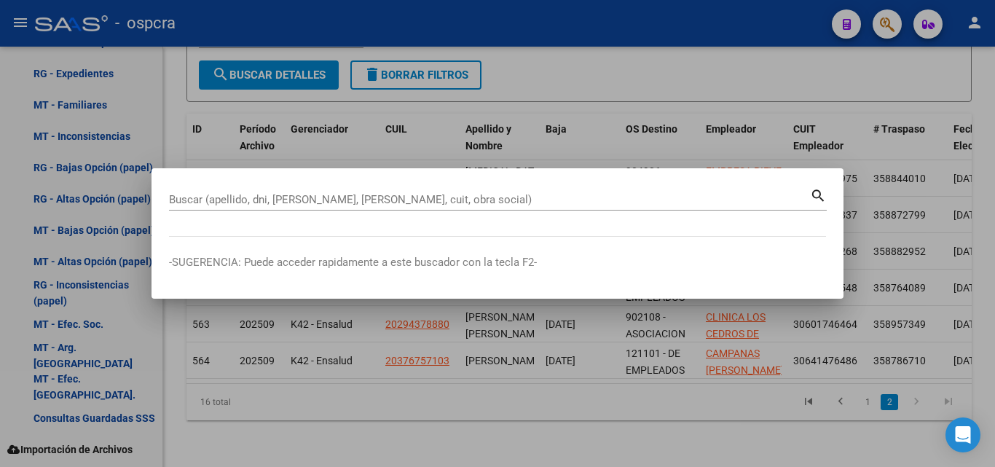
drag, startPoint x: 173, startPoint y: 206, endPoint x: 171, endPoint y: 198, distance: 8.1
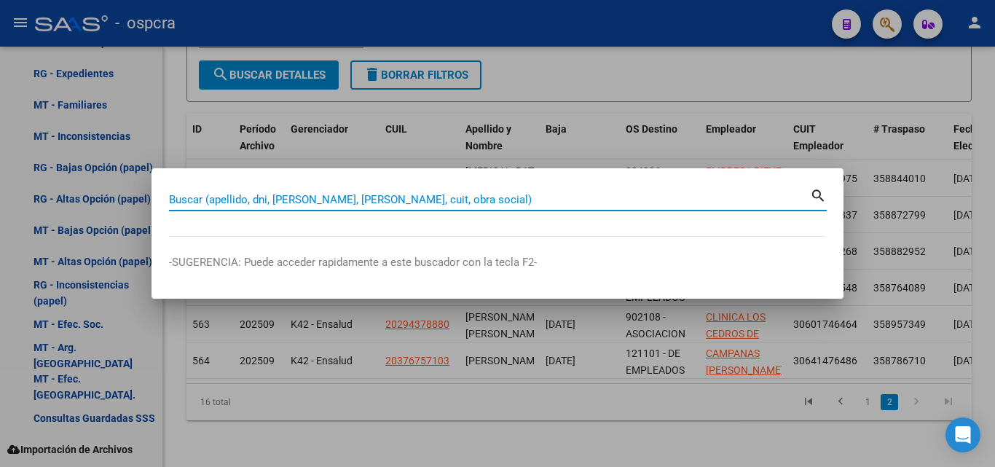
paste input "23105596"
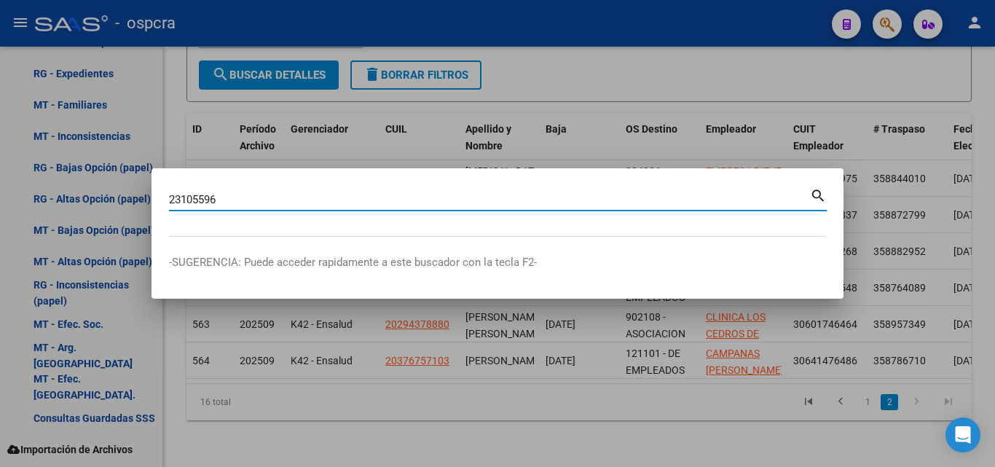
type input "23105596"
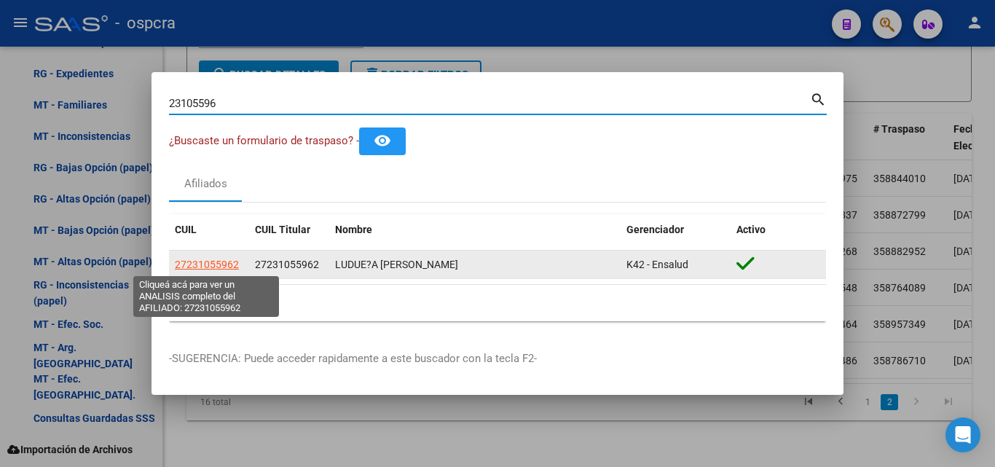
click at [203, 264] on span "27231055962" at bounding box center [207, 265] width 64 height 12
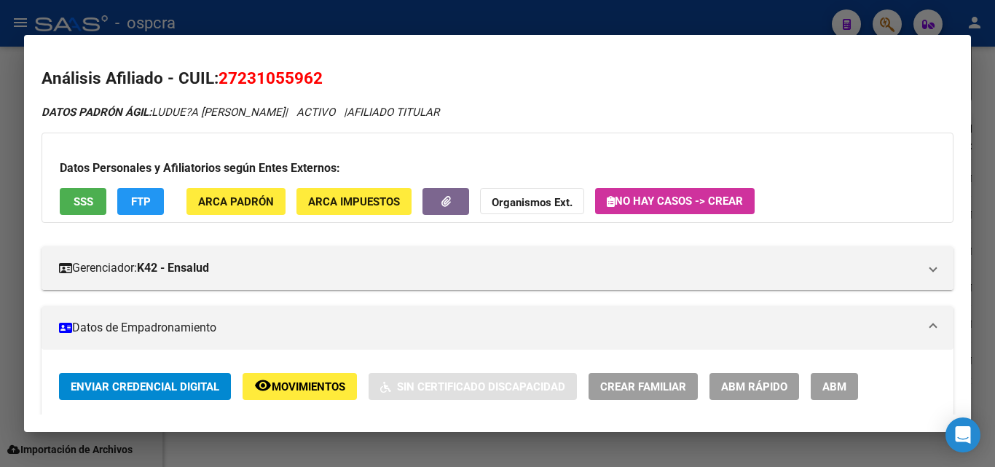
click at [87, 202] on span "SSS" at bounding box center [84, 201] width 20 height 13
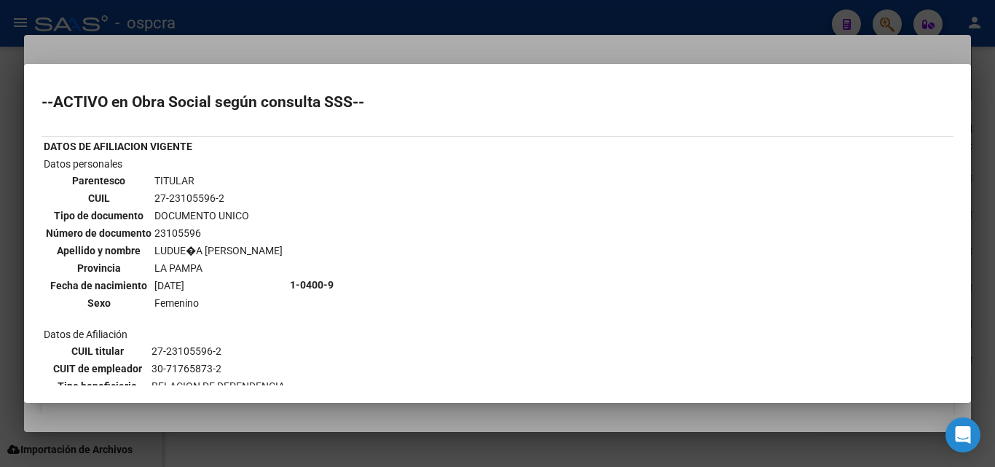
click at [466, 60] on div at bounding box center [497, 233] width 995 height 467
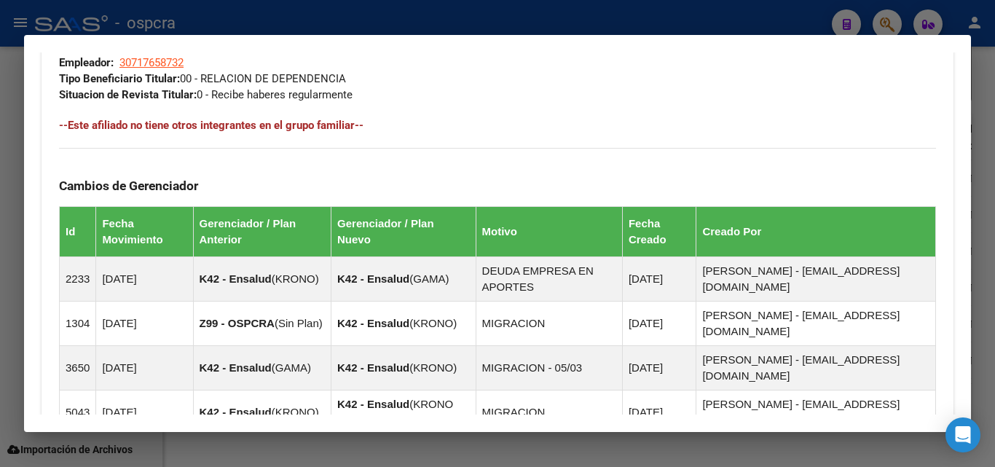
scroll to position [958, 0]
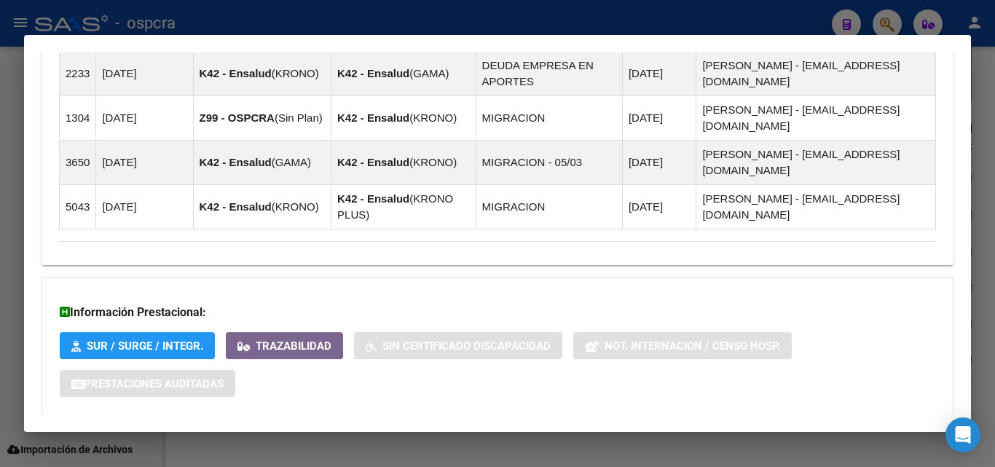
click at [312, 427] on mat-expansion-panel-header "Aportes y Contribuciones del Afiliado: 27231055962" at bounding box center [498, 444] width 912 height 35
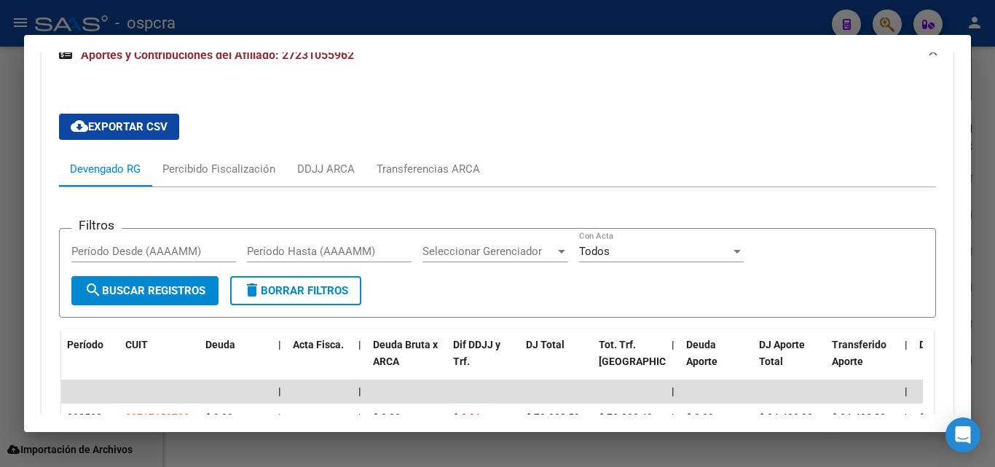
scroll to position [1385, 0]
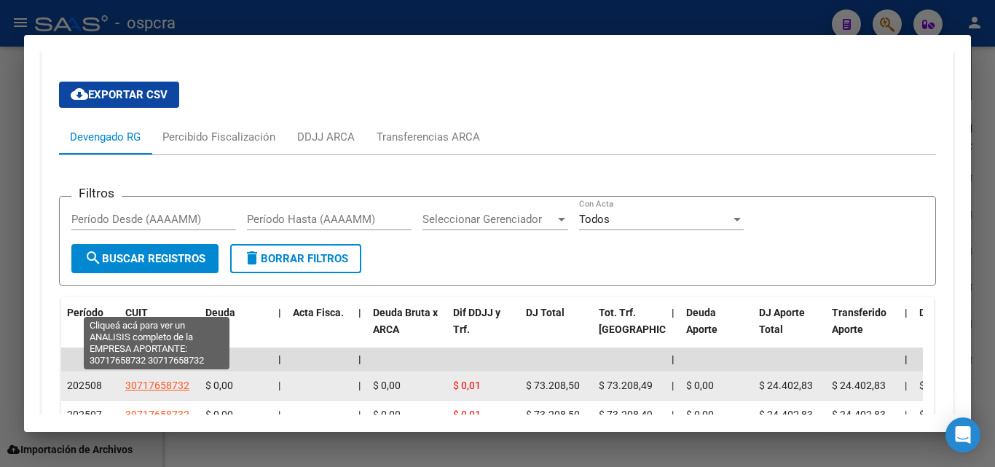
click at [151, 379] on span "30717658732" at bounding box center [157, 385] width 64 height 12
type textarea "30717658732"
